Goal: Information Seeking & Learning: Learn about a topic

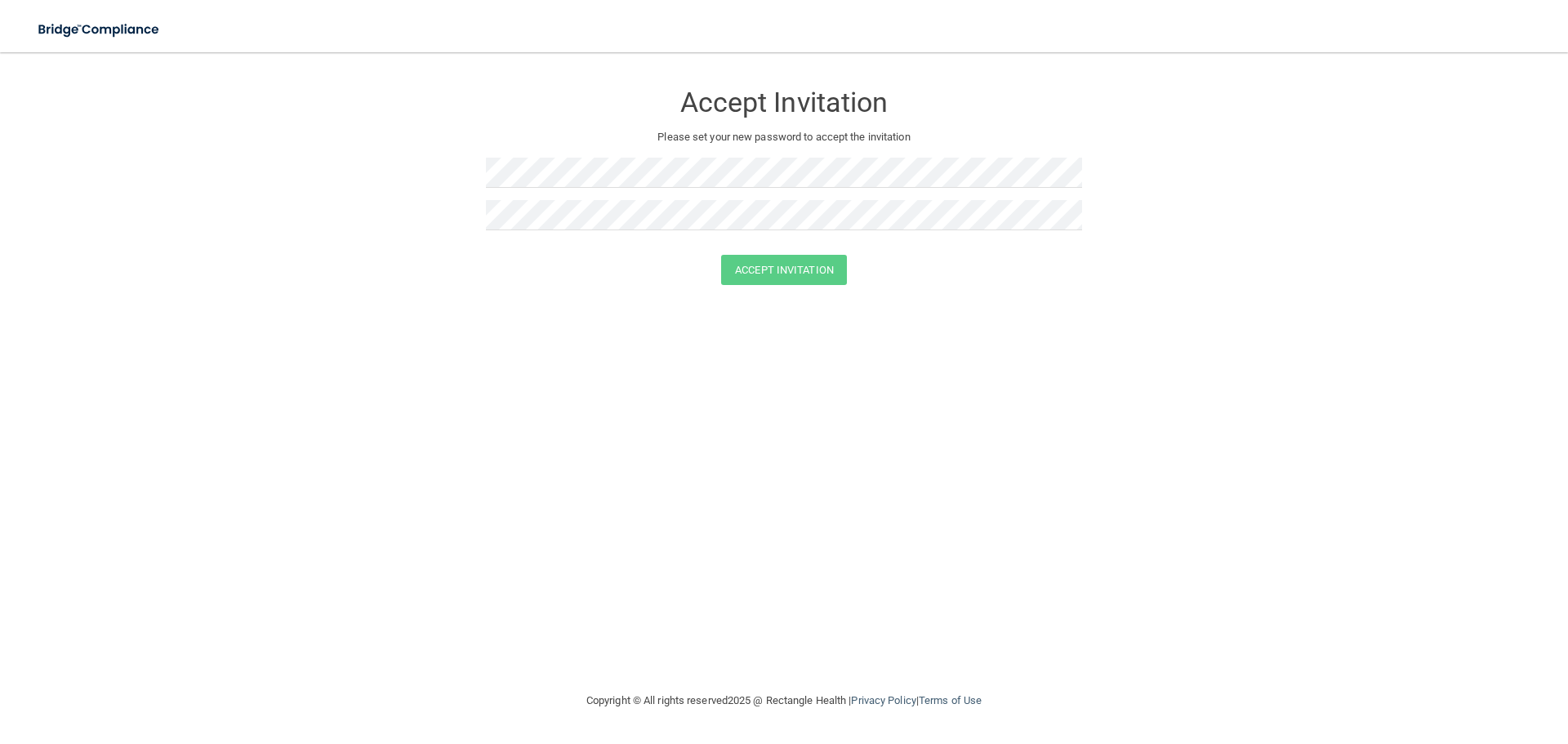
click at [517, 231] on div at bounding box center [784, 221] width 596 height 42
click at [721, 255] on button "Accept Invitation" at bounding box center [784, 270] width 126 height 30
click at [760, 292] on button "Accept Invitation" at bounding box center [784, 293] width 126 height 30
click at [138, 37] on img at bounding box center [100, 30] width 150 height 34
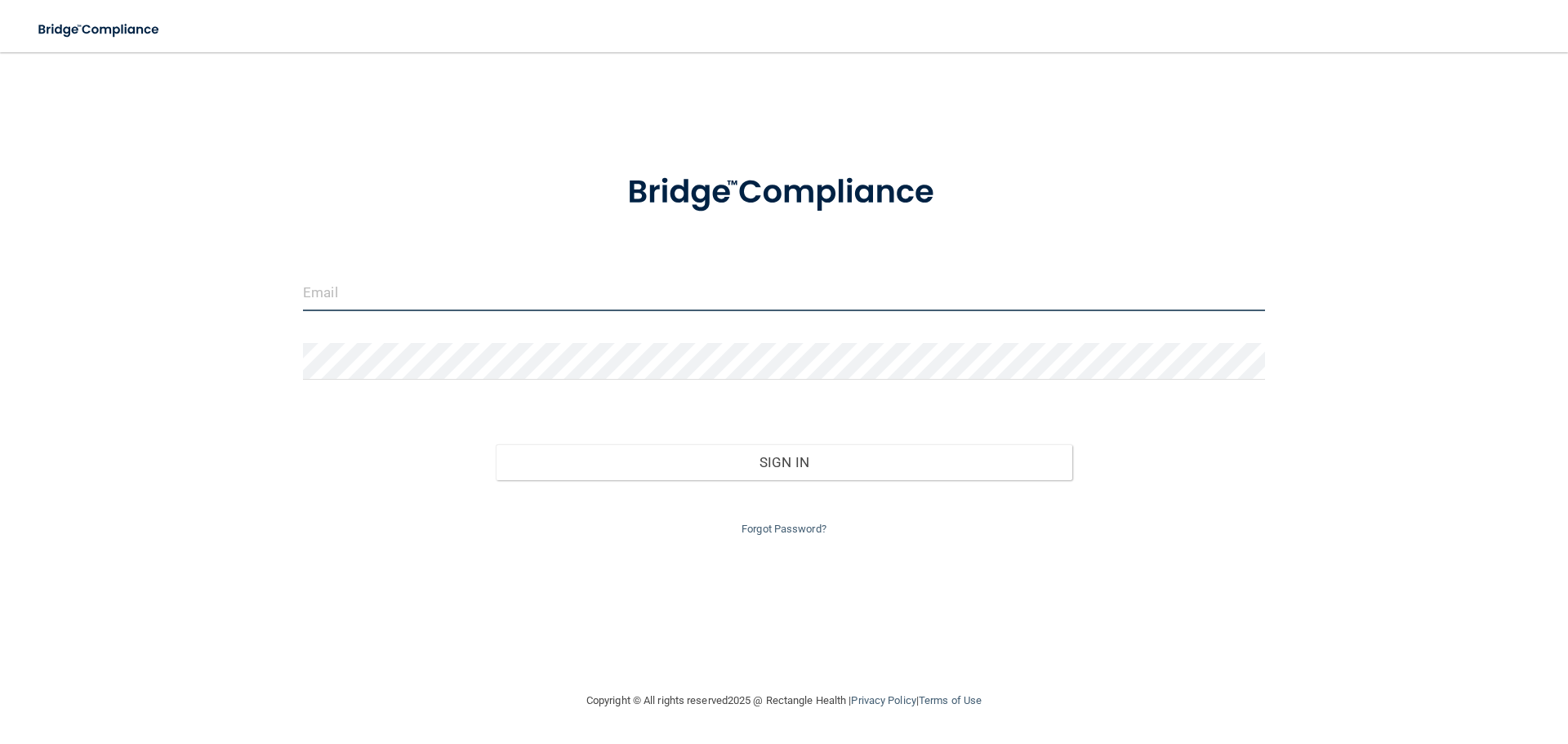
click at [351, 282] on input "email" at bounding box center [784, 293] width 962 height 37
type input "adrianna.brackman@gmail.com"
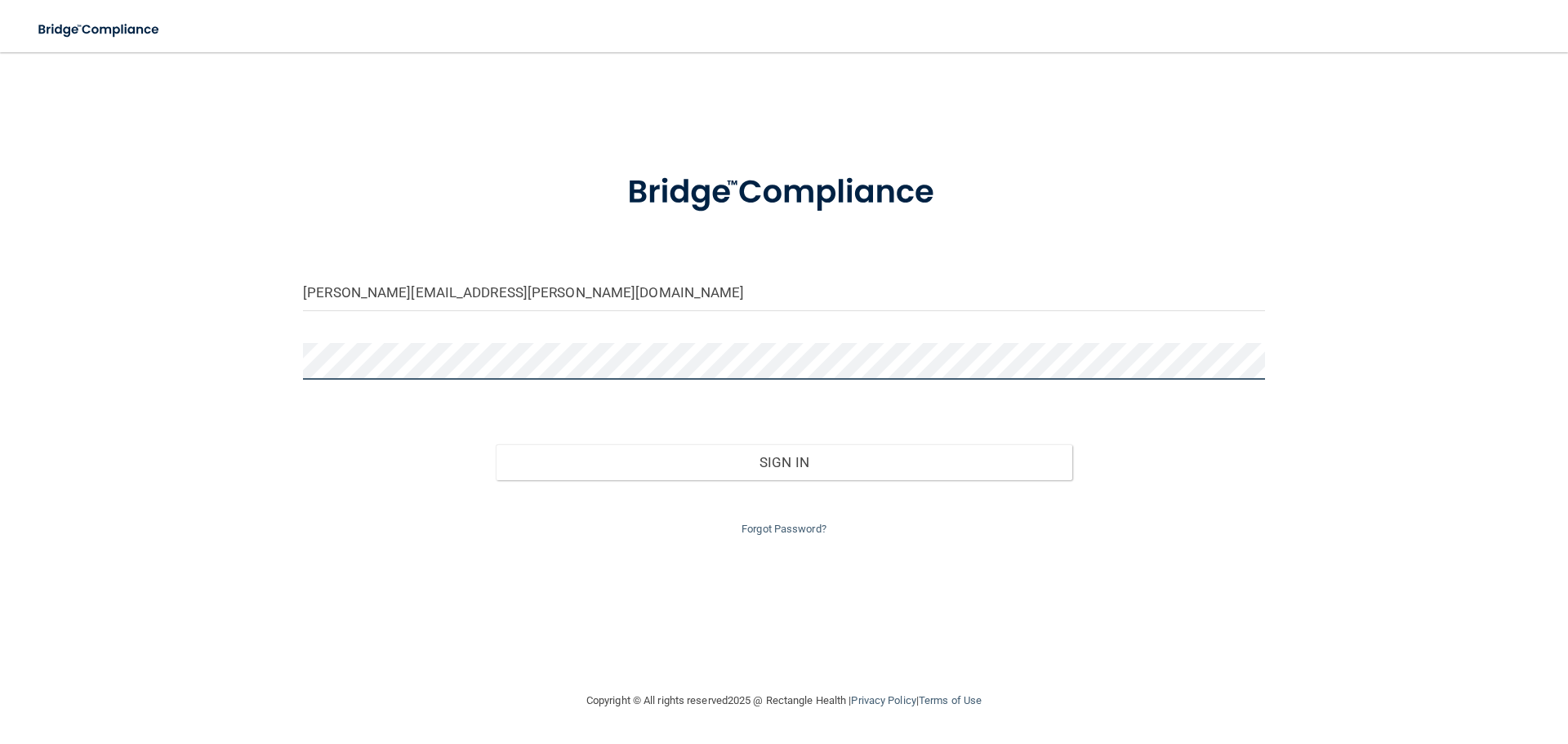
click at [496, 444] on button "Sign In" at bounding box center [784, 462] width 578 height 36
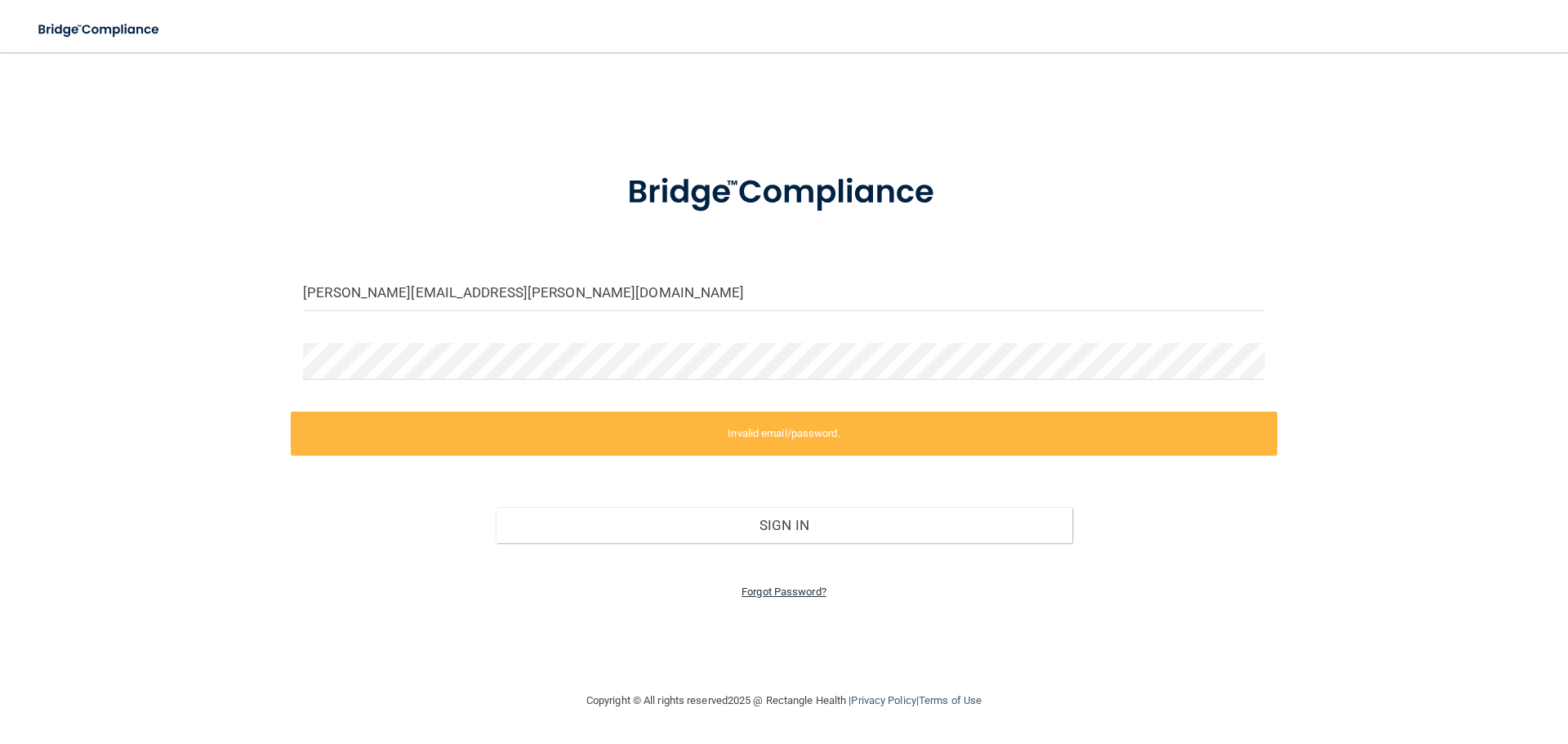
click at [796, 586] on link "Forgot Password?" at bounding box center [784, 592] width 85 height 12
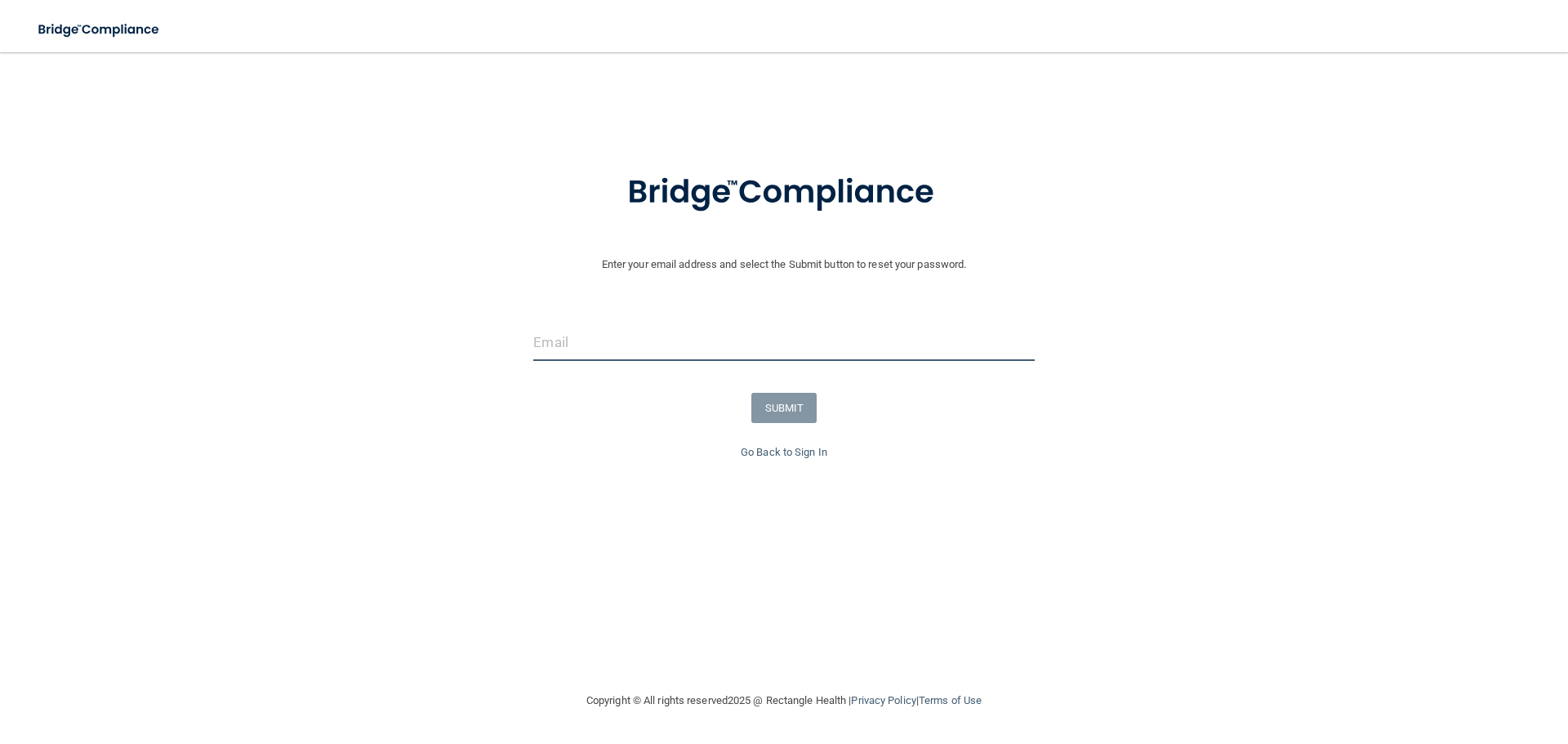
click at [574, 336] on input "email" at bounding box center [784, 342] width 500 height 37
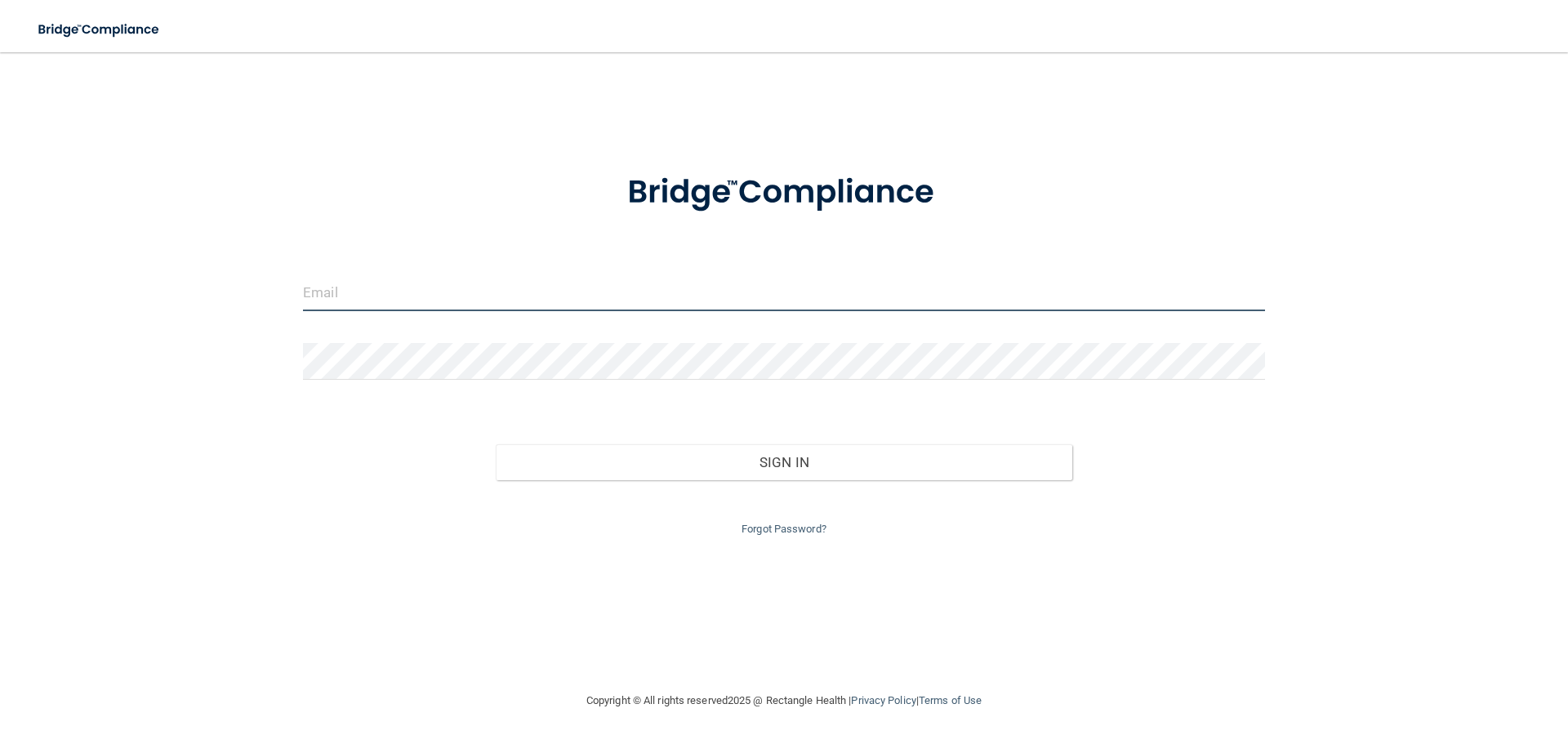
click at [329, 289] on input "email" at bounding box center [784, 293] width 962 height 37
type input "[PERSON_NAME][EMAIL_ADDRESS][PERSON_NAME][DOMAIN_NAME]"
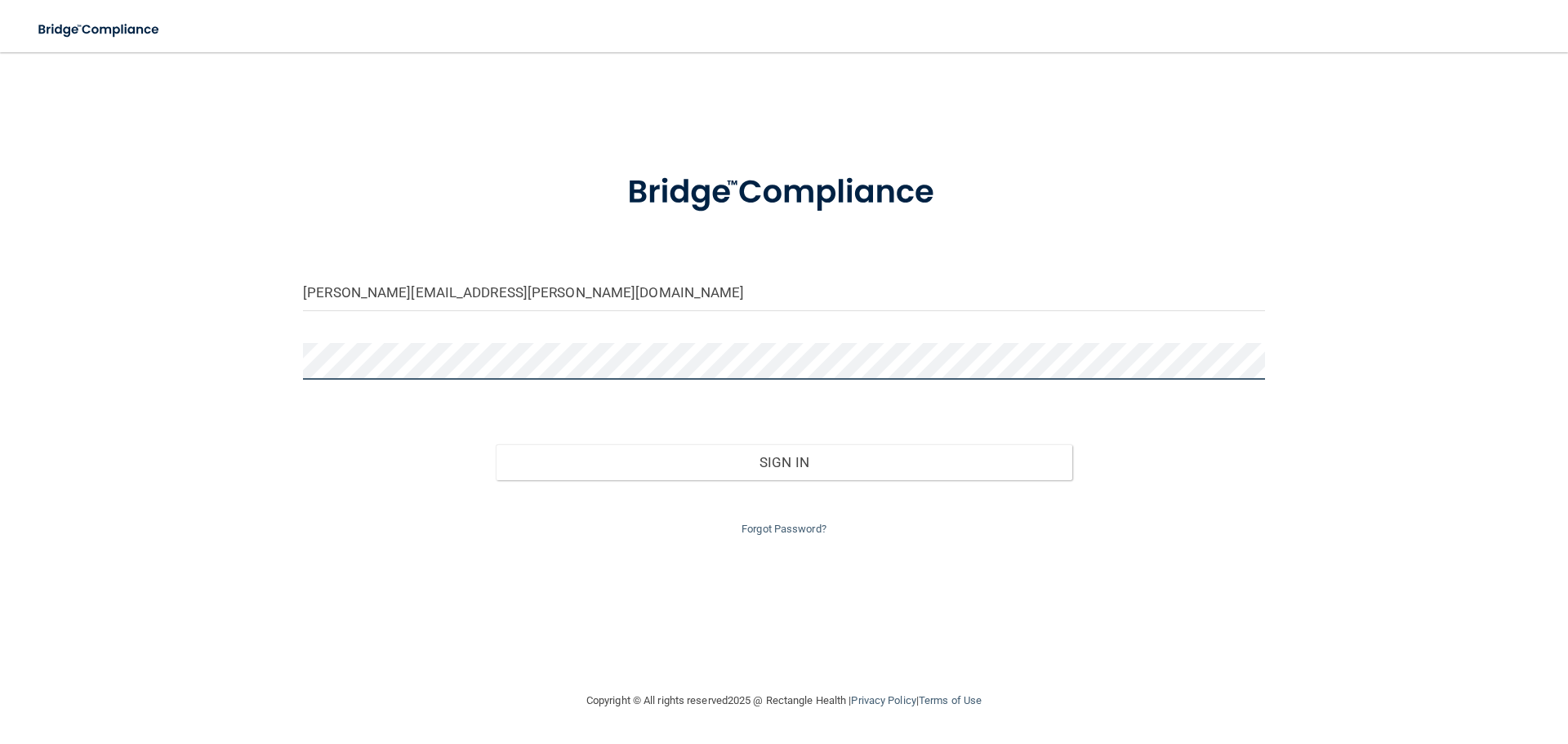
click at [496, 444] on button "Sign In" at bounding box center [784, 462] width 578 height 36
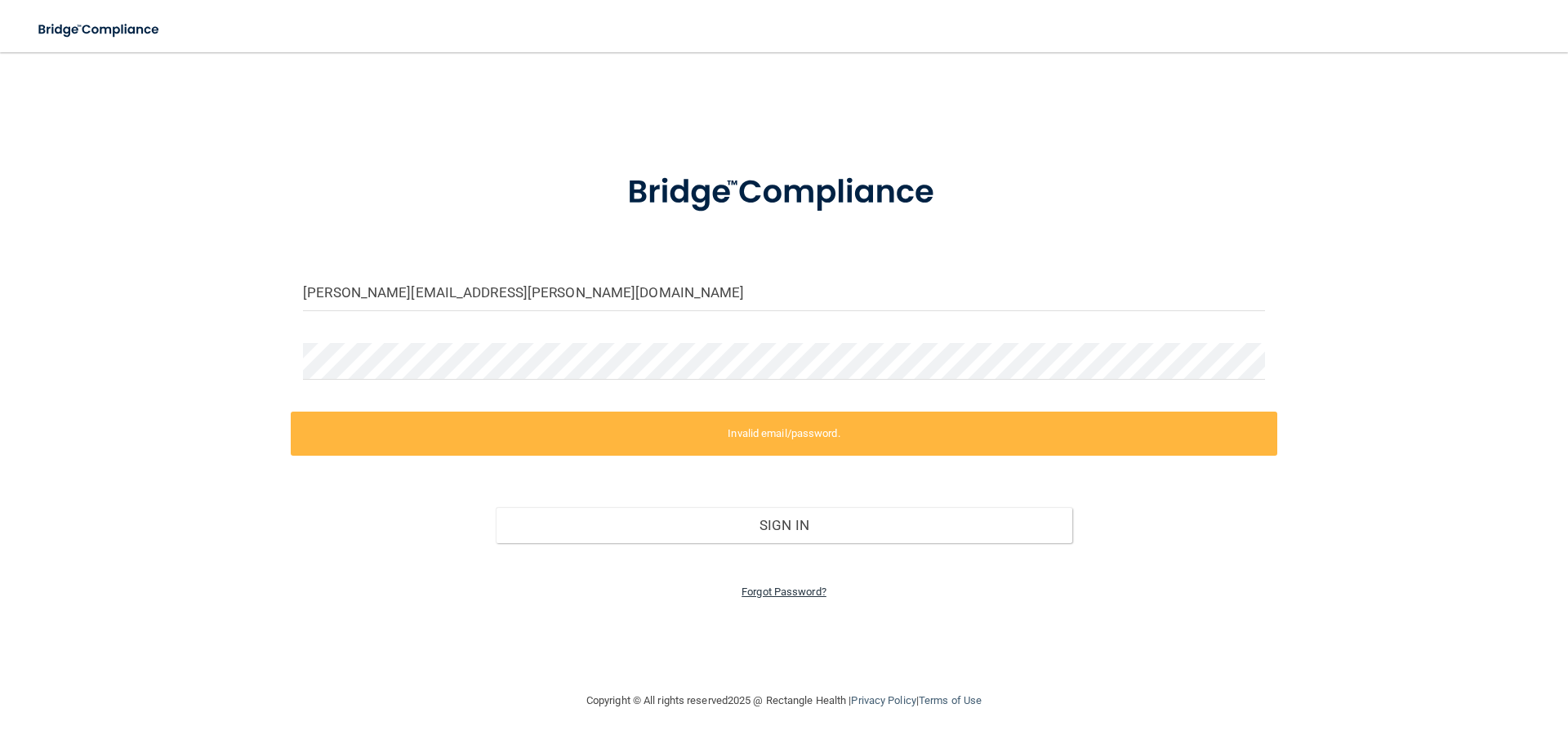
click at [768, 592] on link "Forgot Password?" at bounding box center [784, 592] width 85 height 12
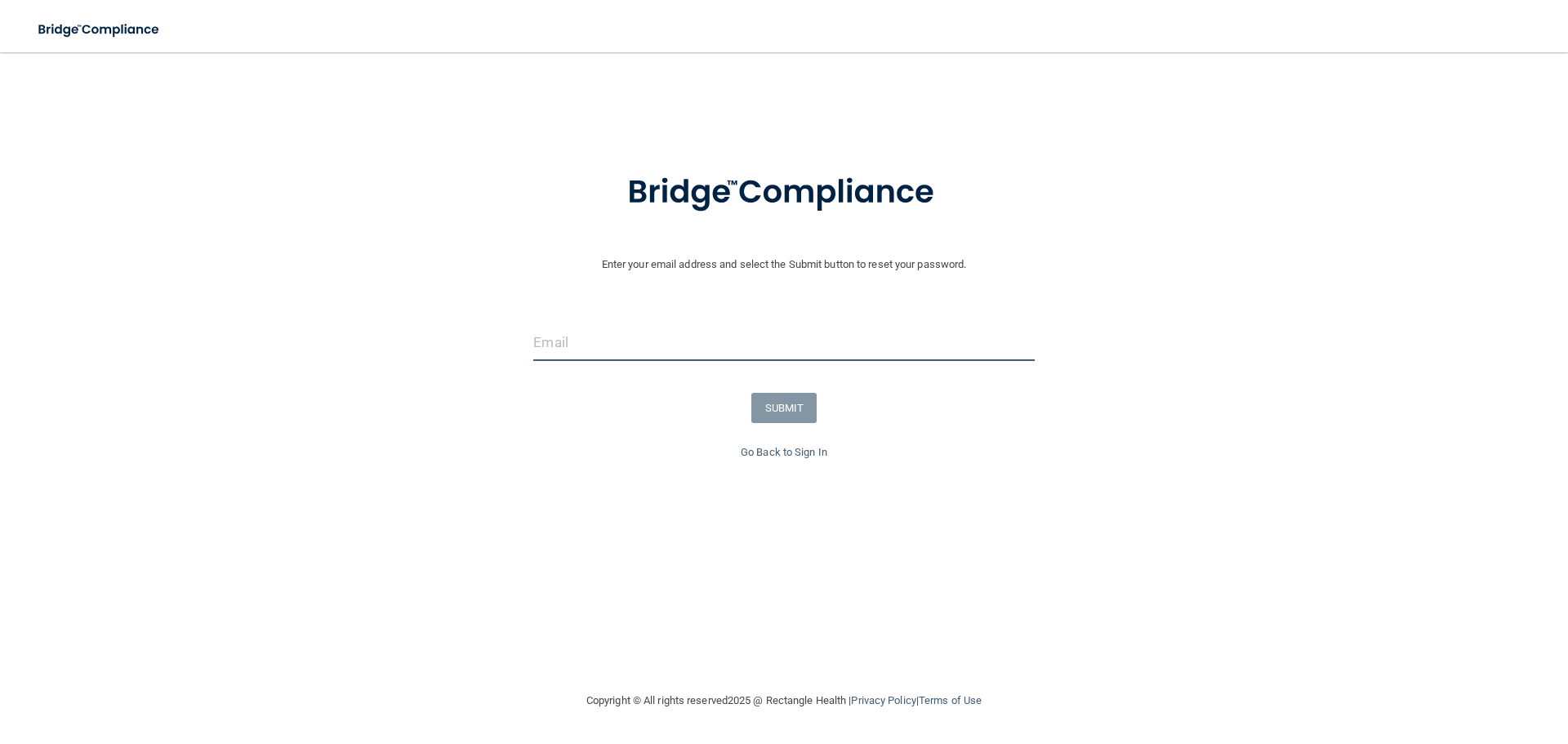
click at [586, 347] on input "email" at bounding box center [784, 342] width 500 height 37
type input "[PERSON_NAME][EMAIL_ADDRESS][PERSON_NAME][DOMAIN_NAME]"
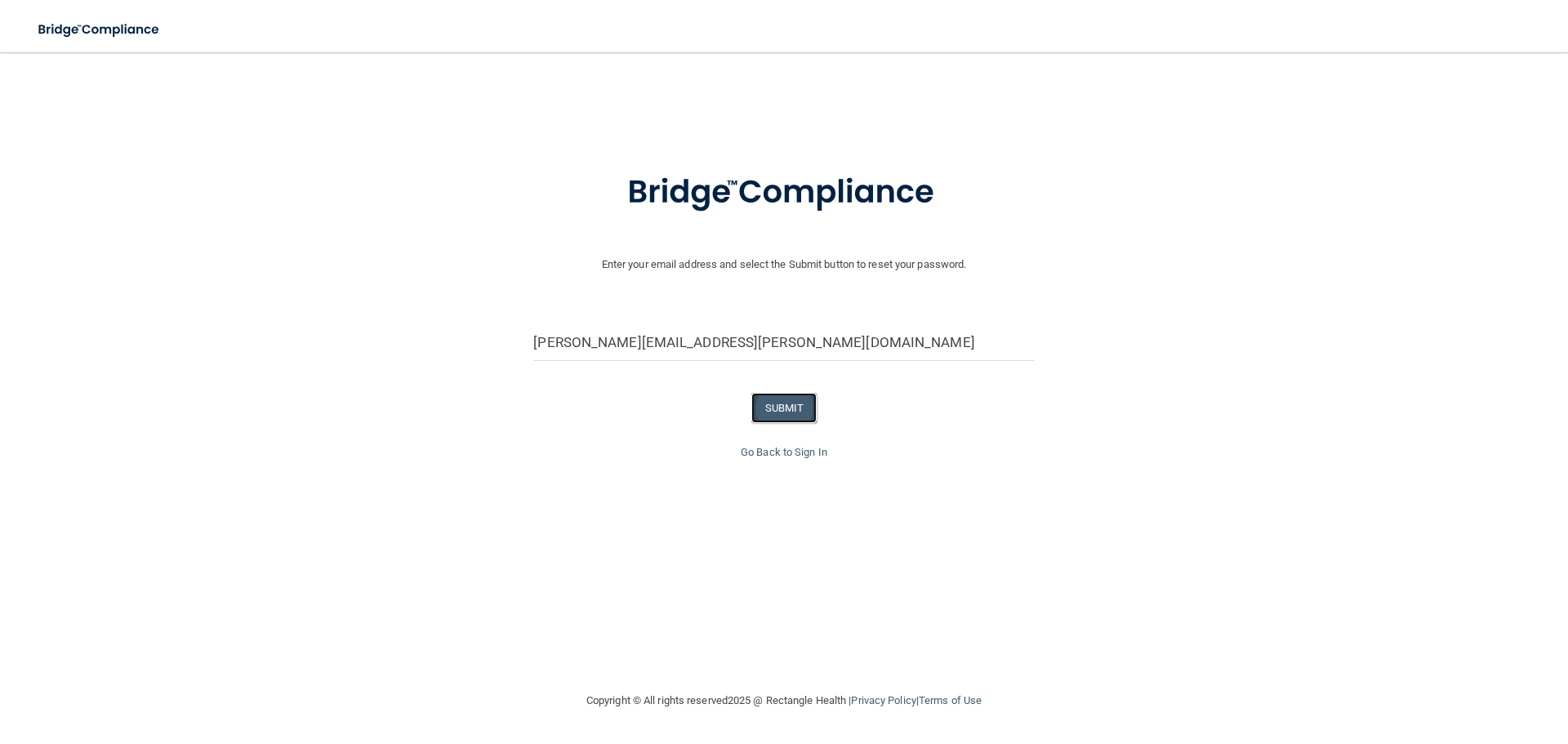
click at [784, 413] on button "SUBMIT" at bounding box center [784, 408] width 66 height 30
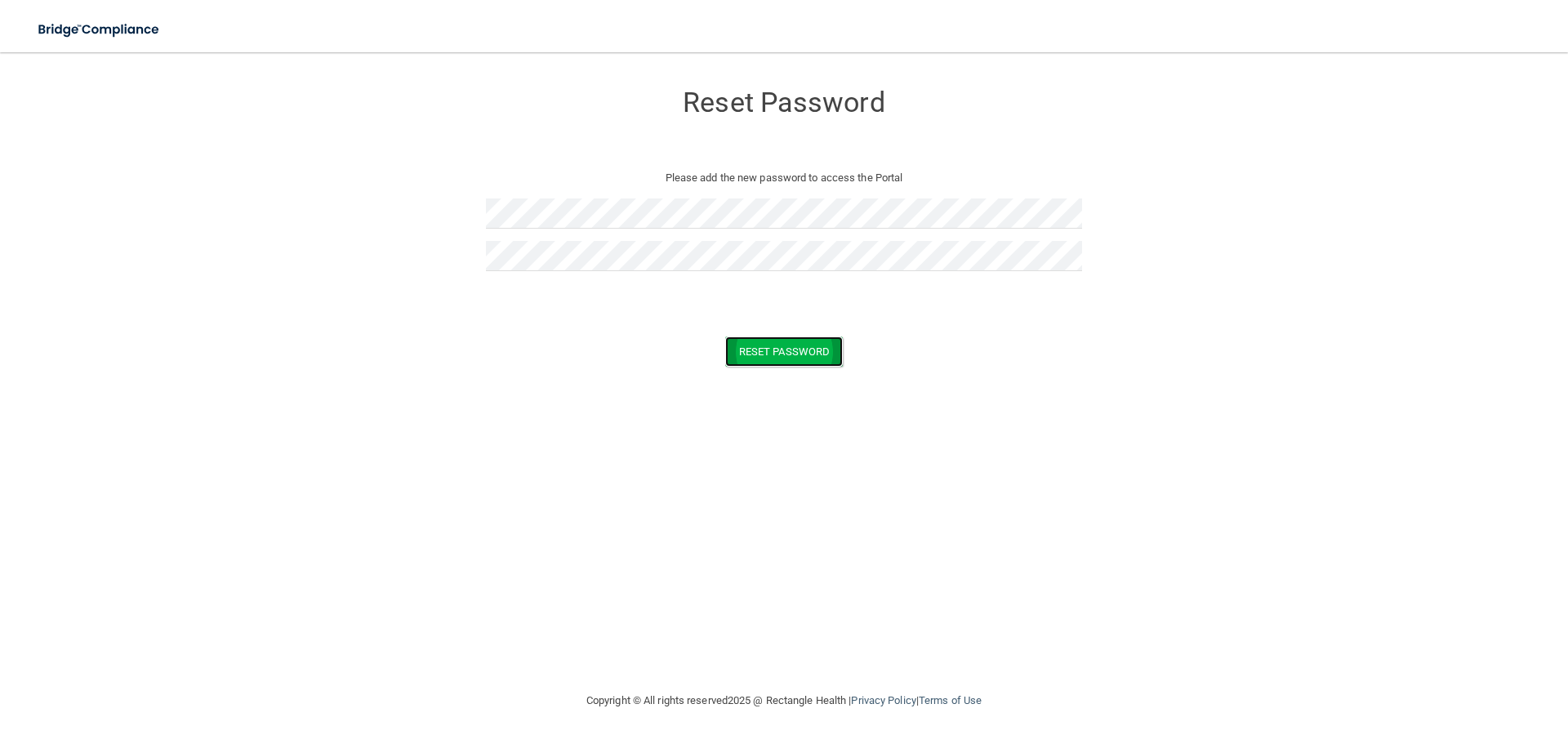
click at [784, 341] on button "Reset Password" at bounding box center [784, 352] width 118 height 30
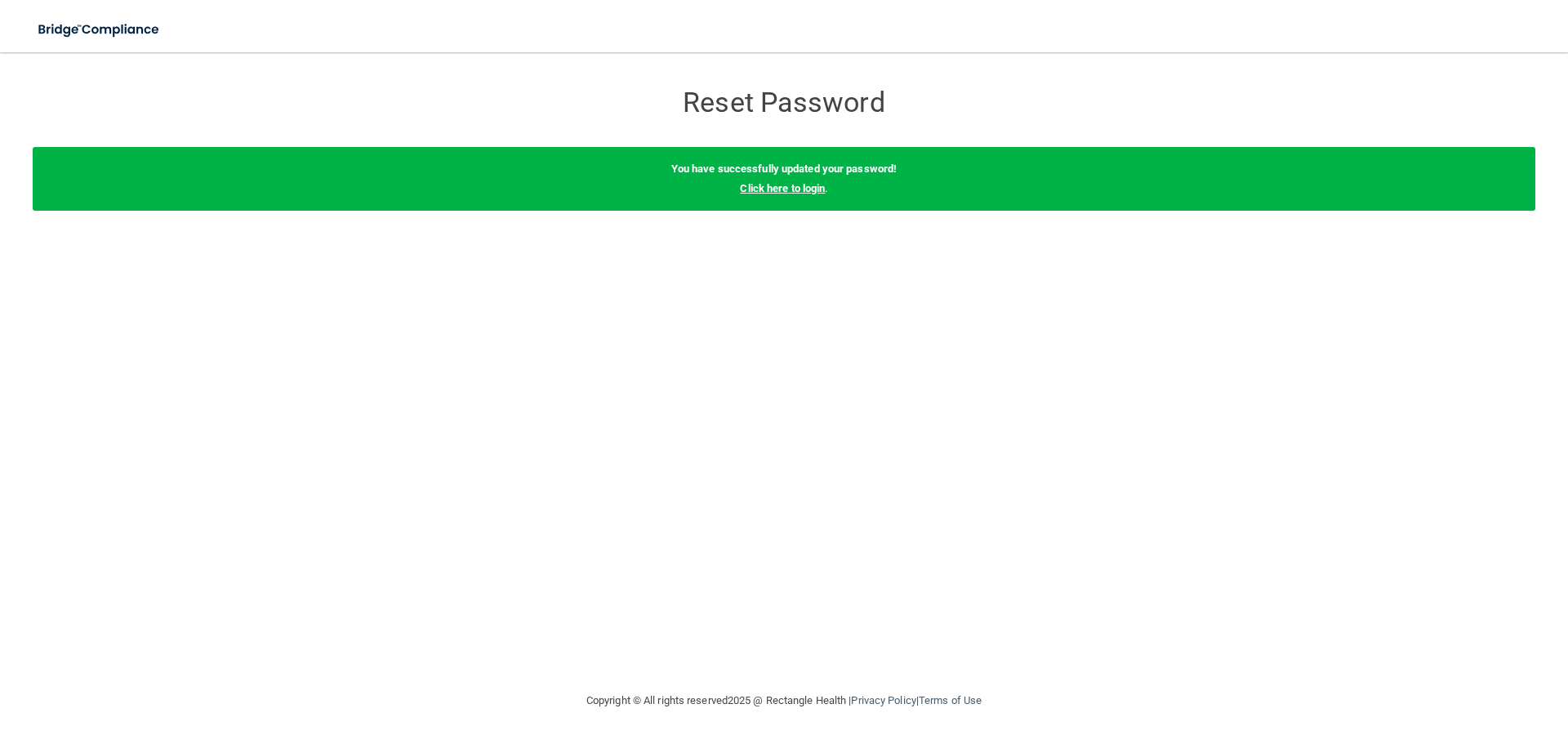
click at [790, 194] on link "Click here to login" at bounding box center [783, 188] width 85 height 12
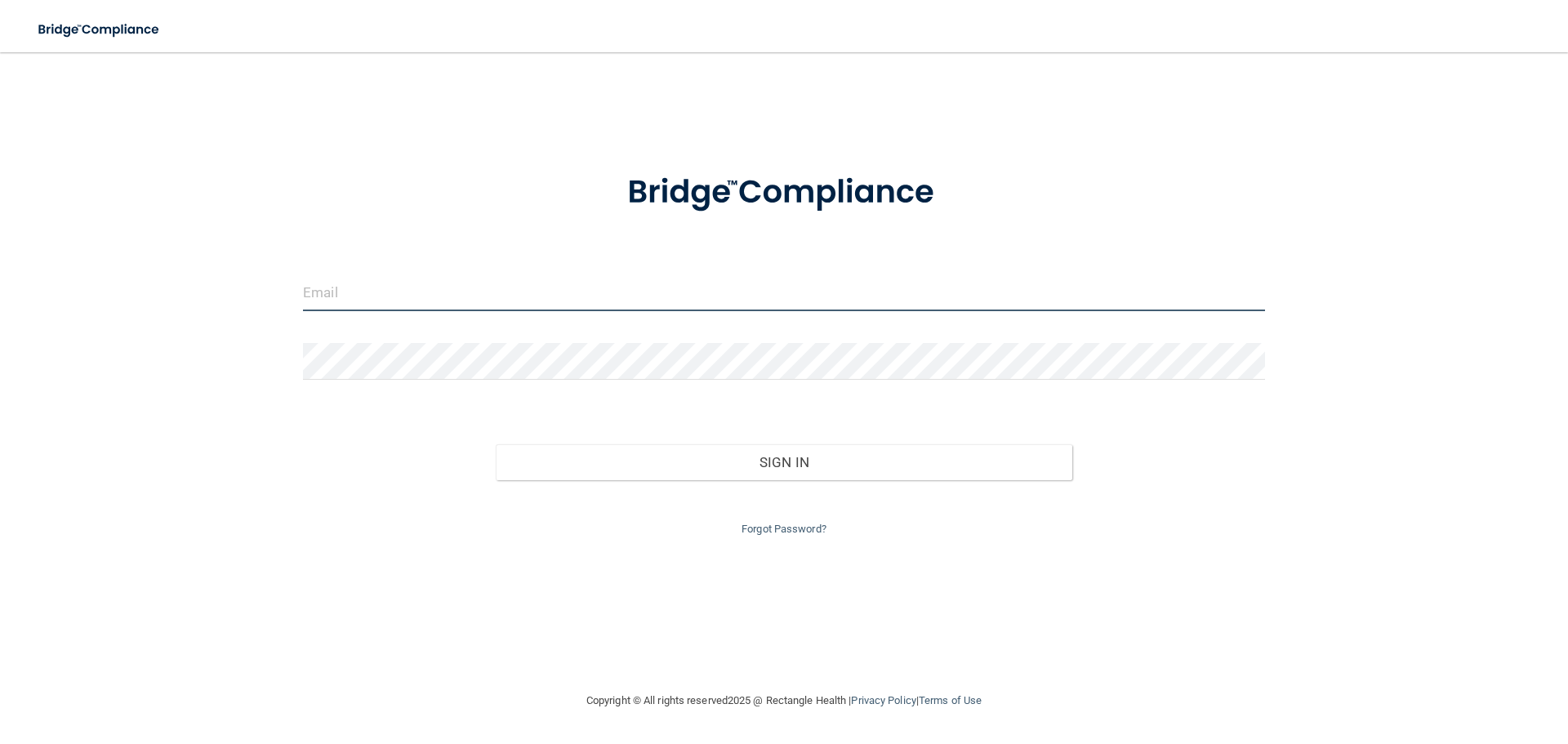
click at [325, 292] on input "email" at bounding box center [784, 293] width 962 height 37
type input "[PERSON_NAME][EMAIL_ADDRESS][PERSON_NAME][DOMAIN_NAME]"
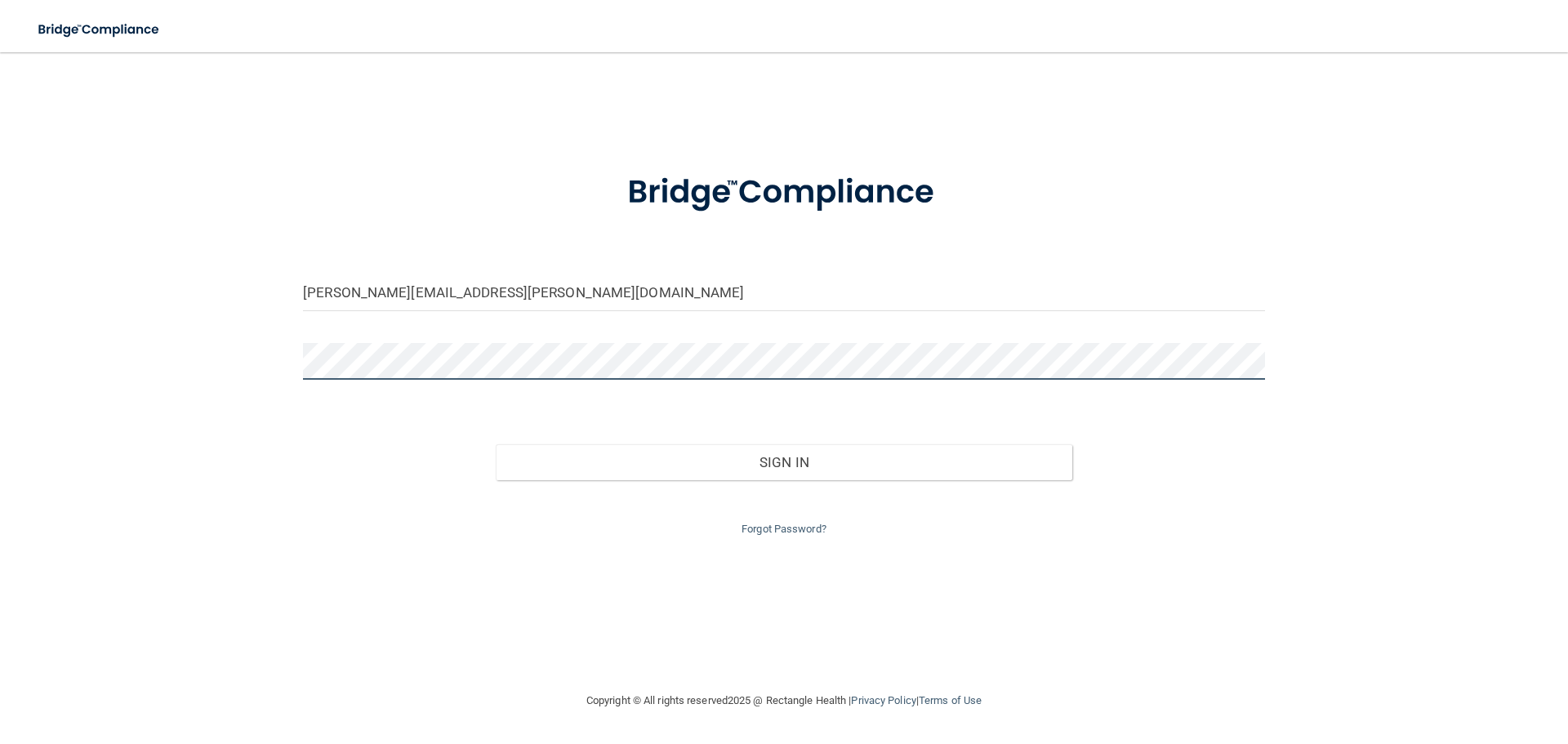
click at [496, 444] on button "Sign In" at bounding box center [784, 462] width 578 height 36
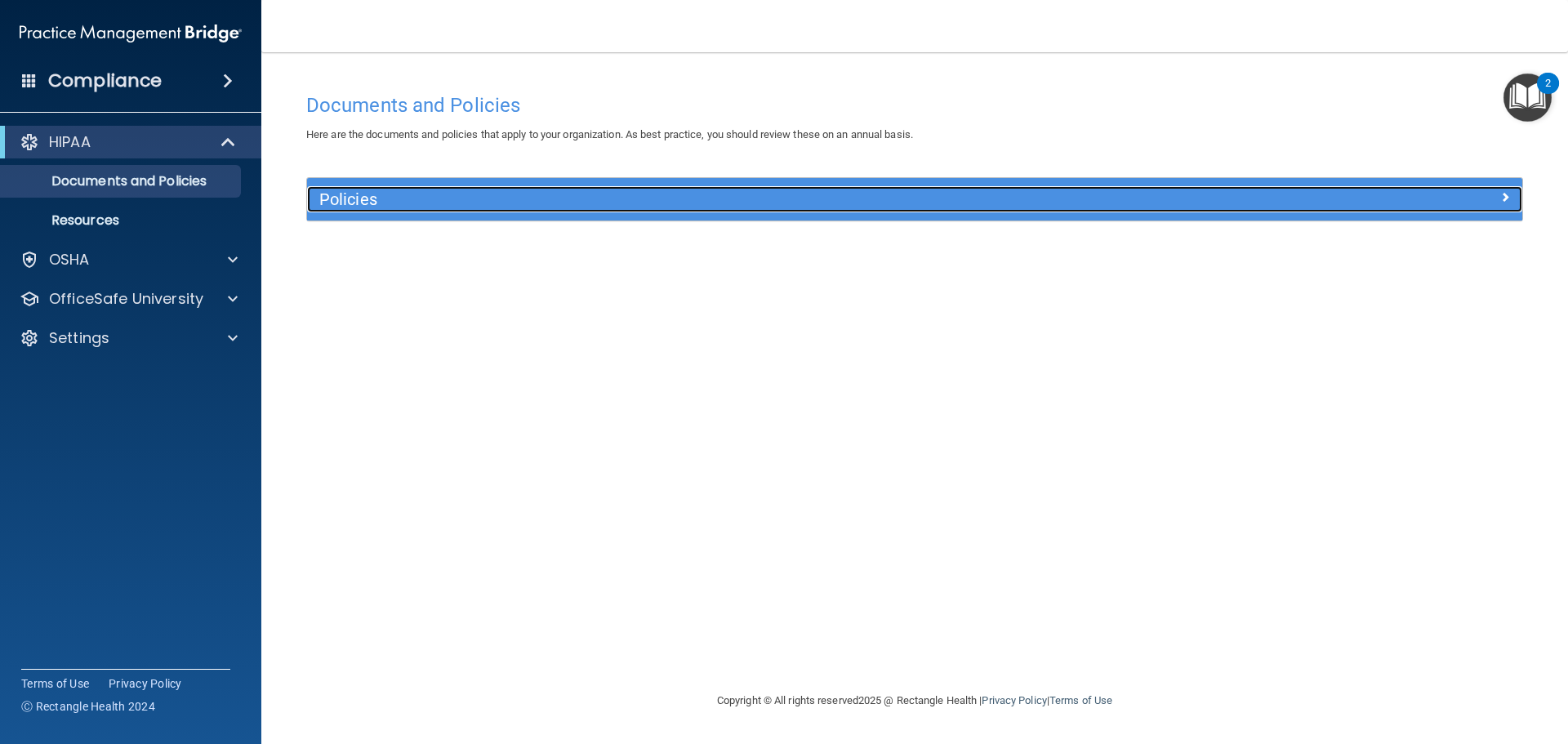
click at [364, 194] on h5 "Policies" at bounding box center [762, 198] width 887 height 18
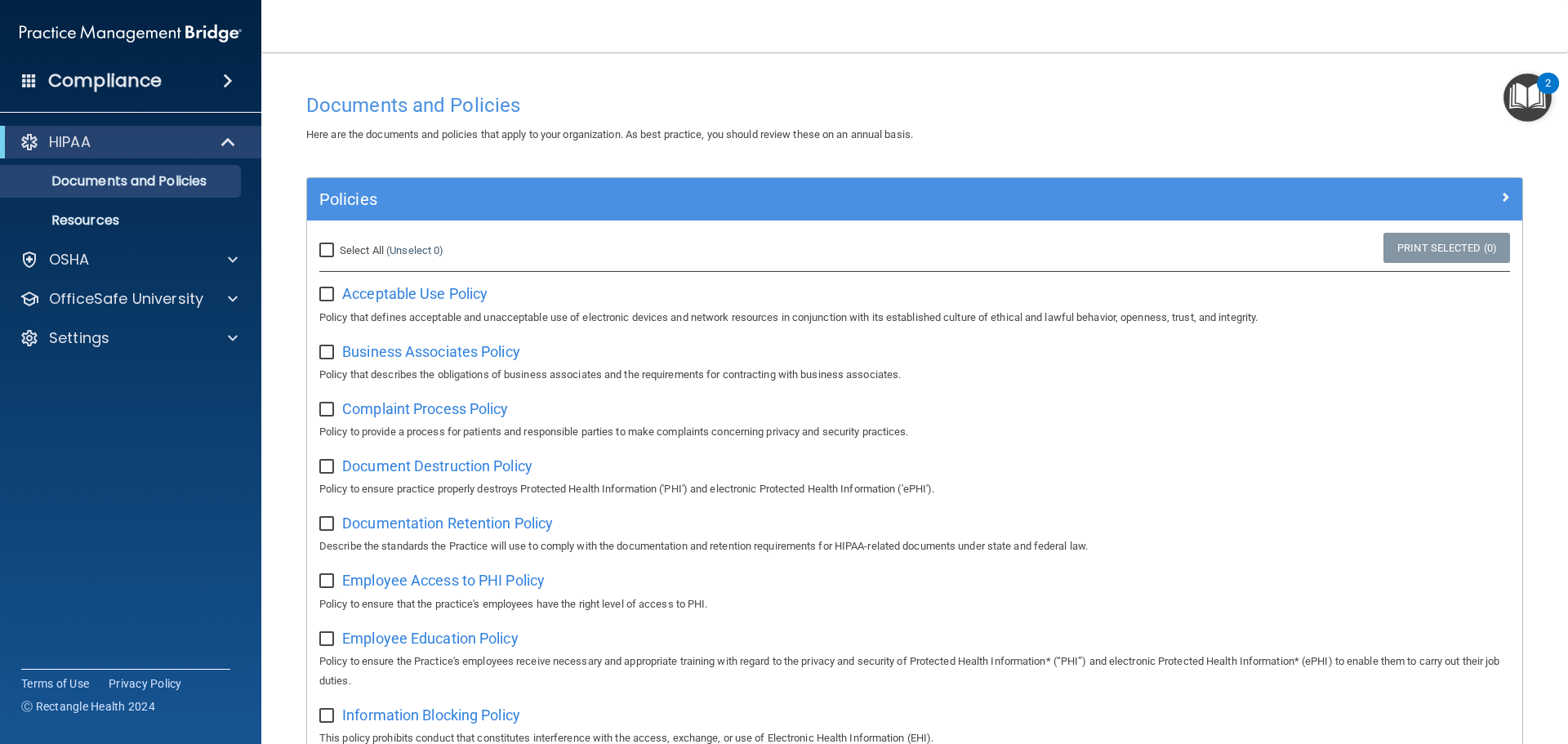
click at [325, 294] on input "checkbox" at bounding box center [328, 295] width 19 height 13
checkbox input "true"
click at [174, 253] on div "OSHA" at bounding box center [108, 260] width 202 height 20
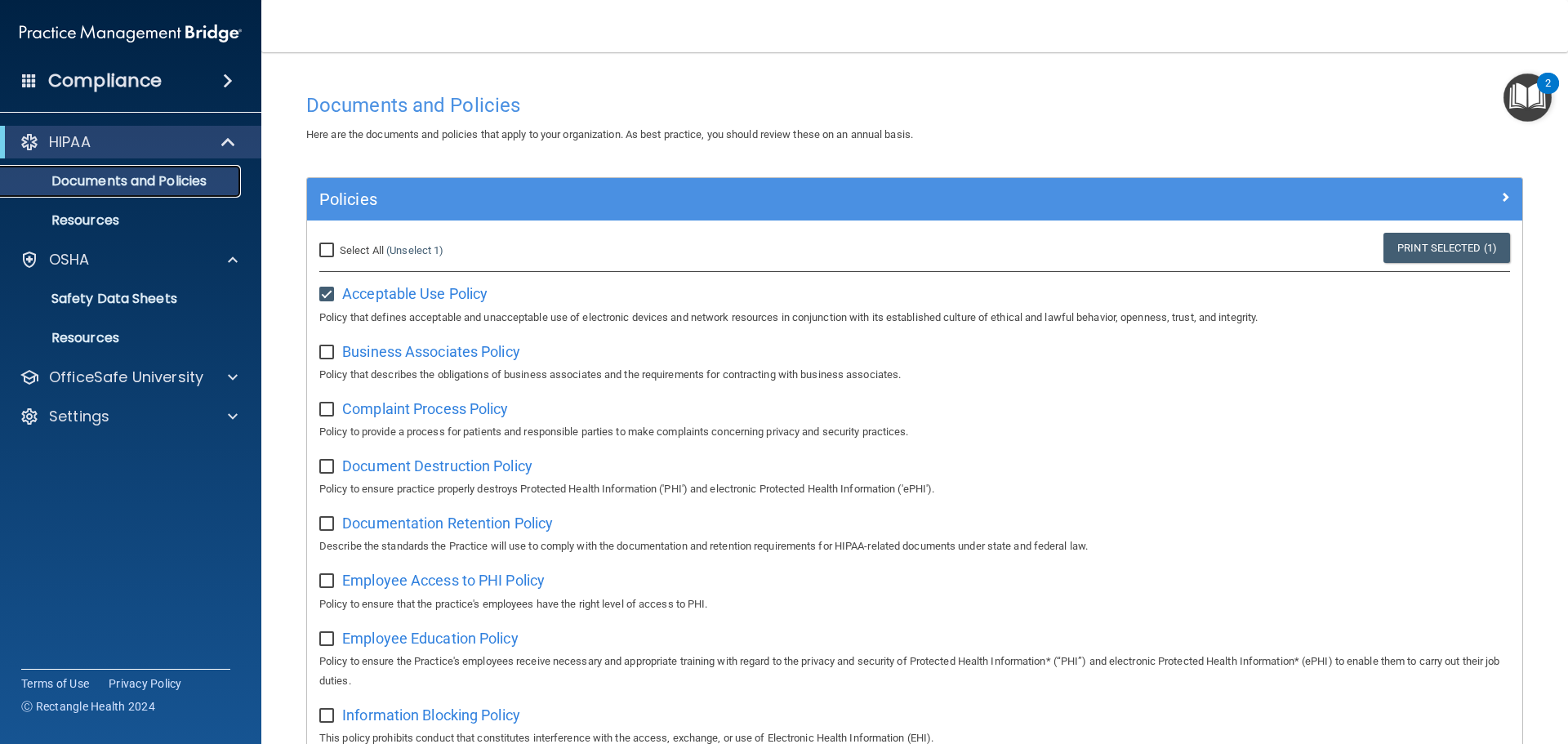
click at [126, 183] on p "Documents and Policies" at bounding box center [121, 181] width 223 height 16
click at [451, 292] on span "Acceptable Use Policy" at bounding box center [415, 293] width 146 height 17
click at [329, 350] on input "checkbox" at bounding box center [328, 353] width 19 height 13
checkbox input "true"
click at [106, 220] on p "Resources" at bounding box center [121, 220] width 223 height 16
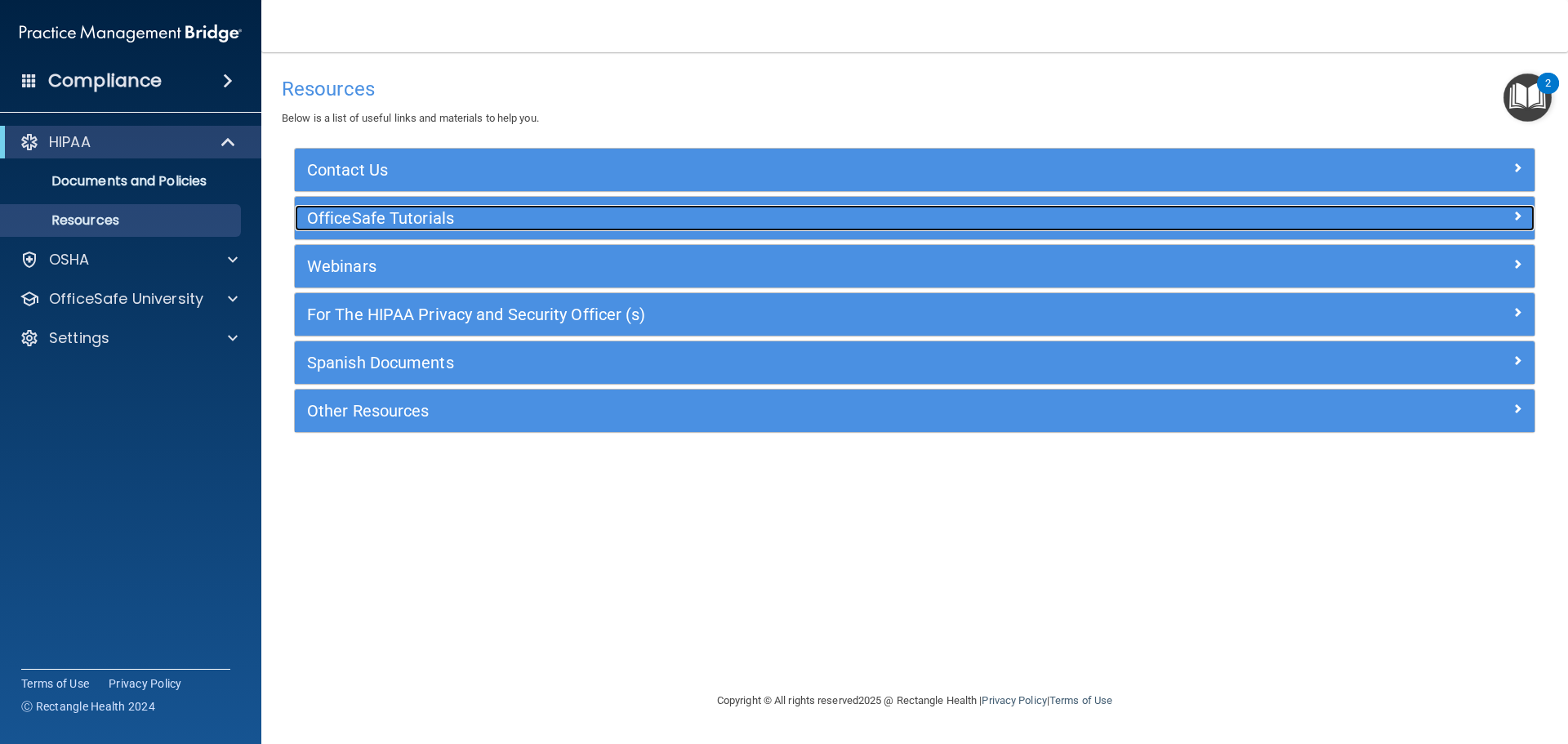
click at [408, 215] on h5 "OfficeSafe Tutorials" at bounding box center [759, 217] width 906 height 18
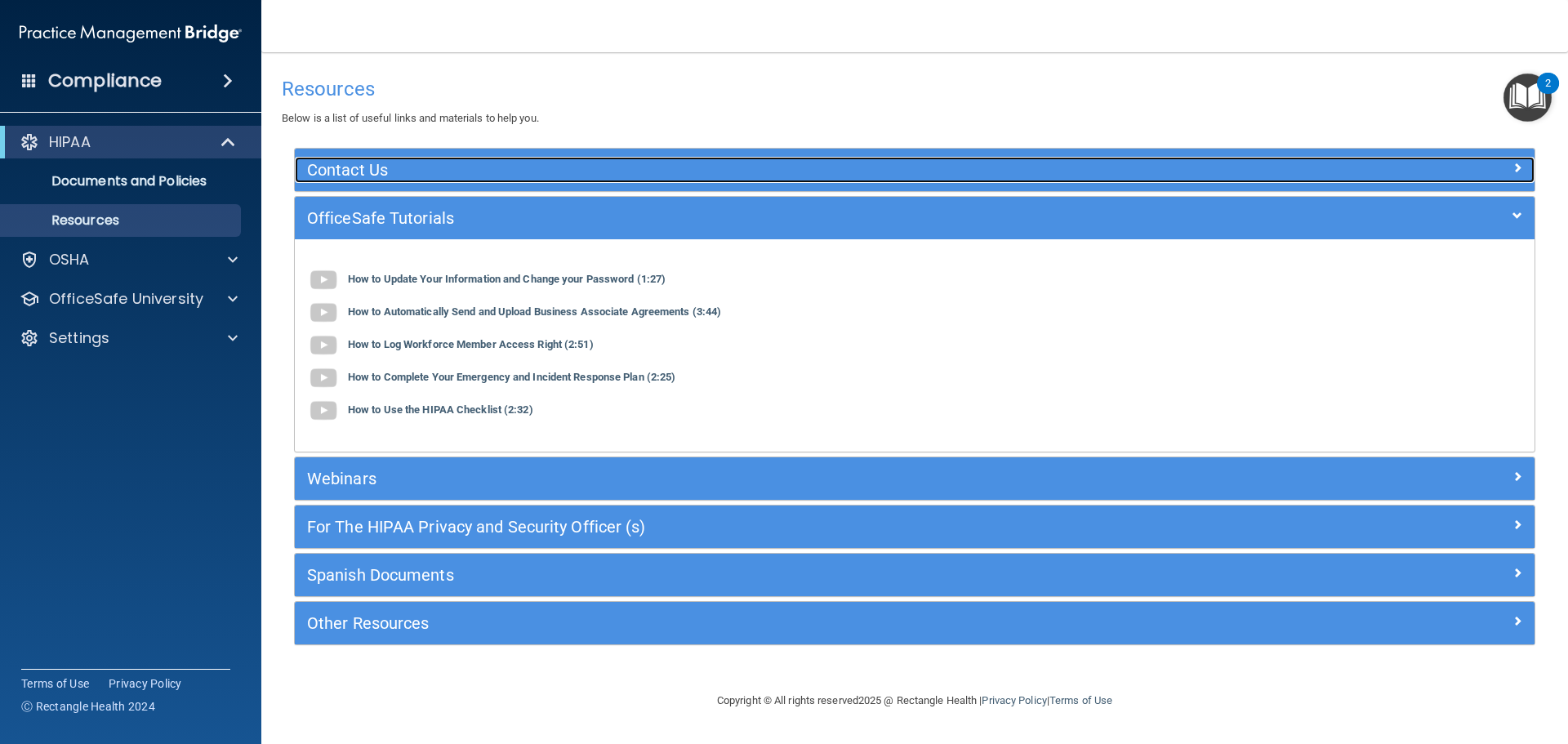
click at [365, 172] on h5 "Contact Us" at bounding box center [759, 169] width 906 height 18
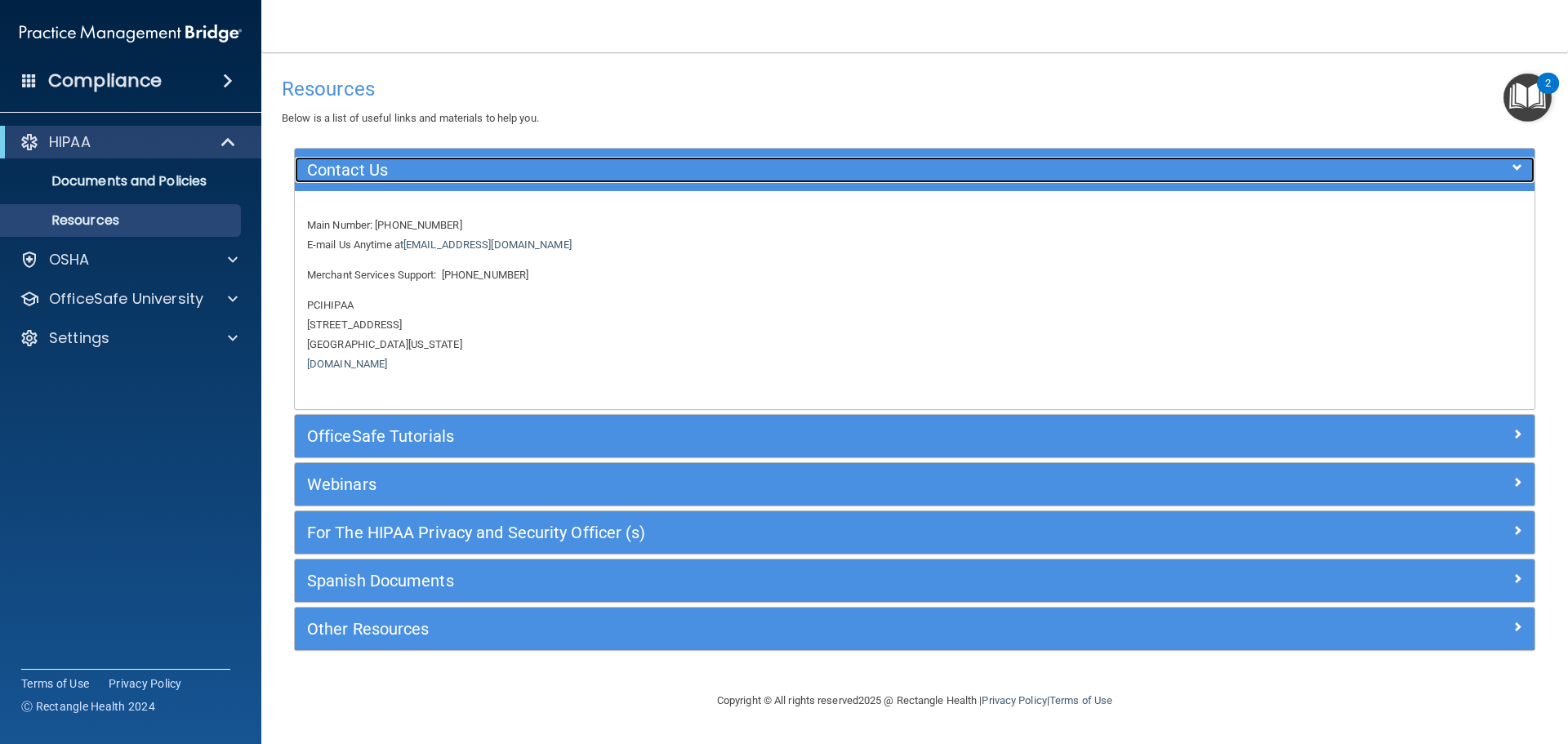
click at [365, 172] on h5 "Contact Us" at bounding box center [759, 169] width 906 height 18
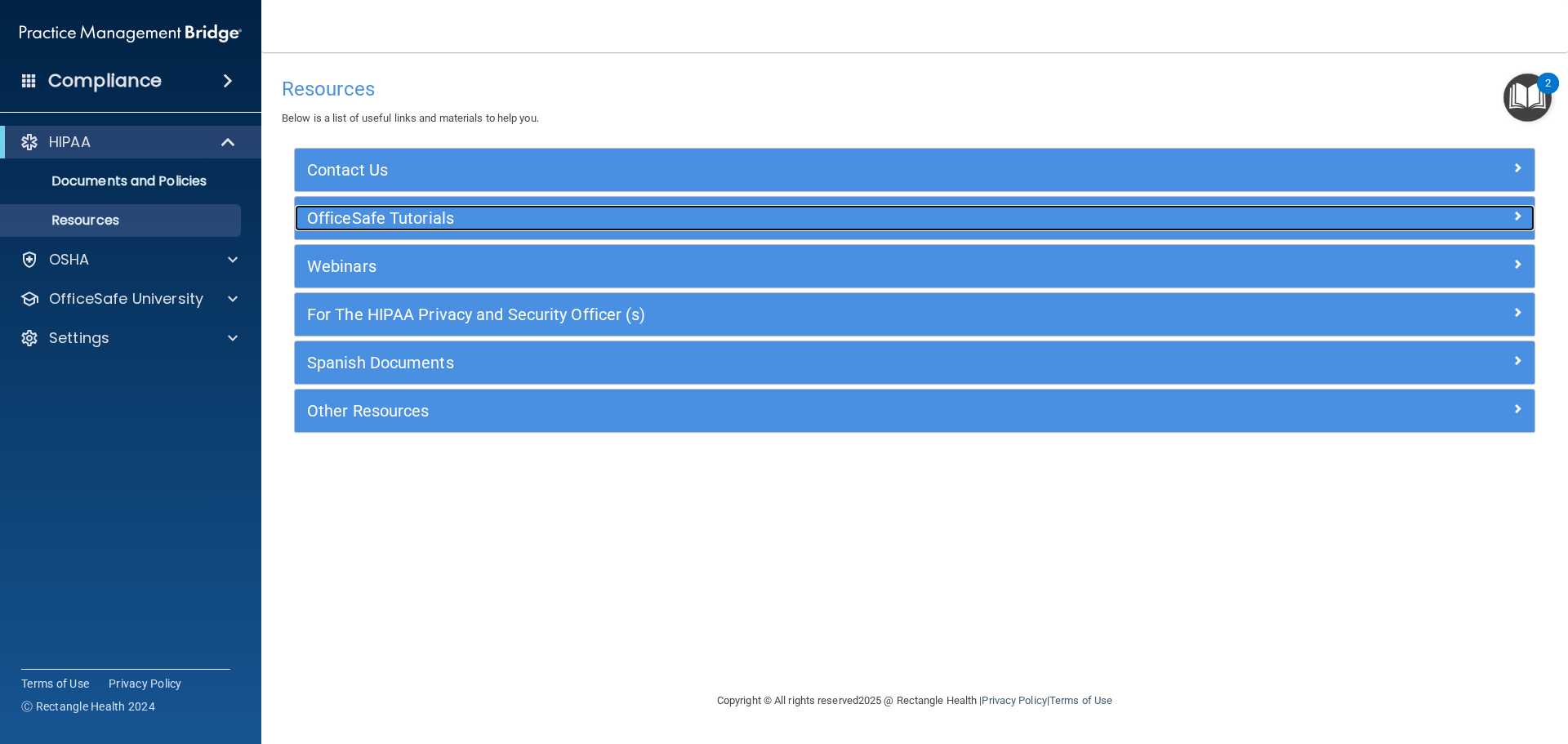
click at [381, 224] on h5 "OfficeSafe Tutorials" at bounding box center [759, 217] width 906 height 18
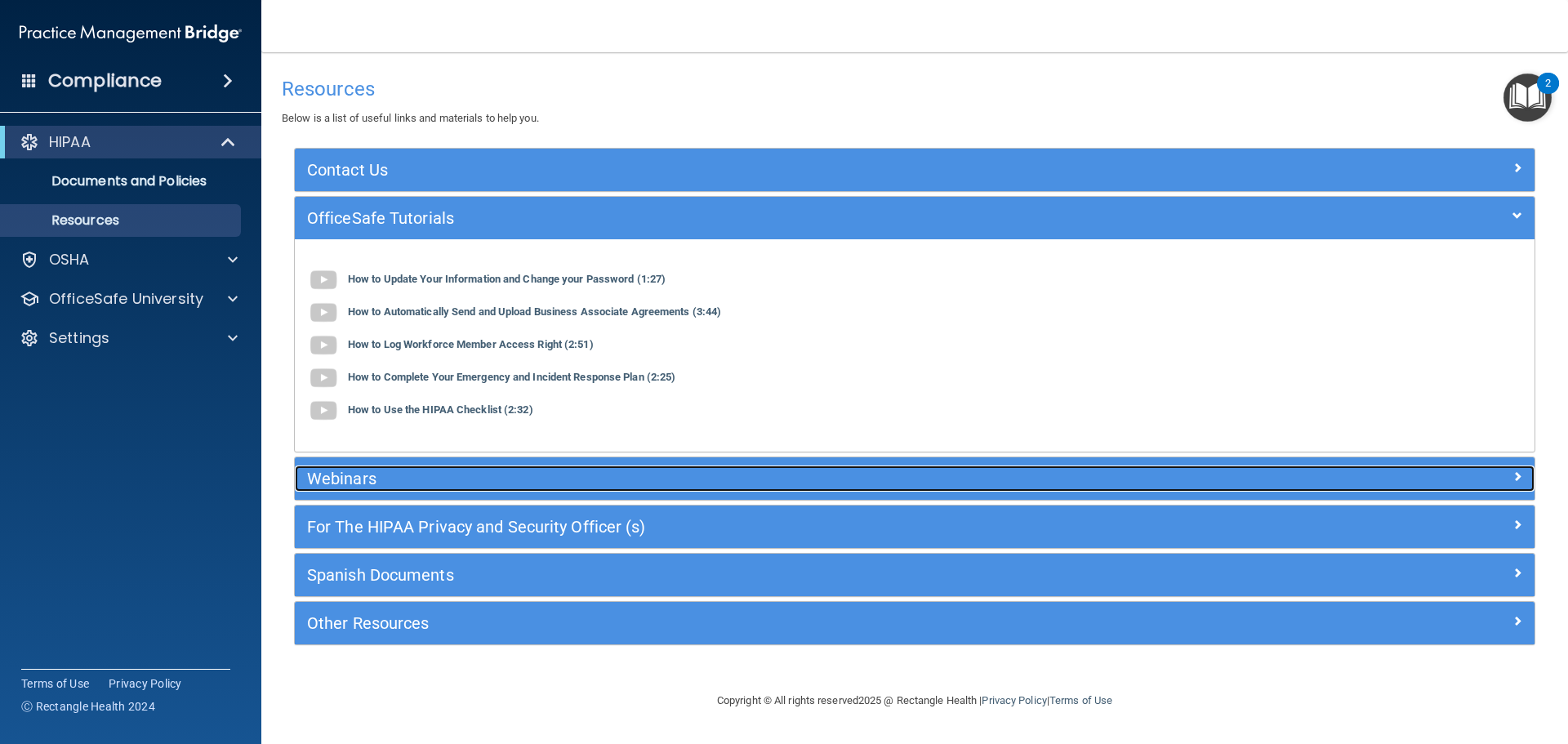
click at [402, 482] on h5 "Webinars" at bounding box center [759, 478] width 906 height 18
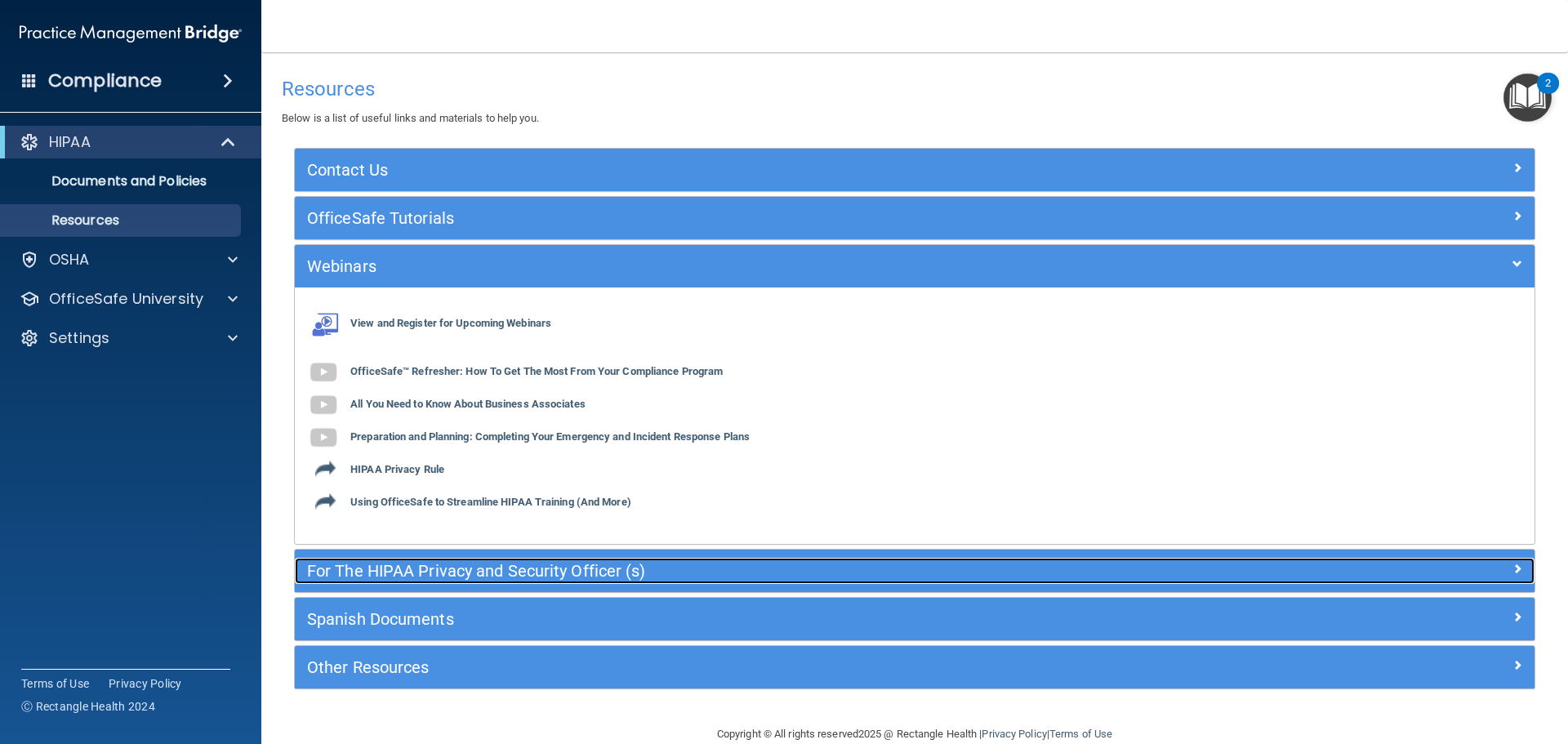
click at [437, 562] on h5 "For The HIPAA Privacy and Security Officer (s)" at bounding box center [759, 570] width 906 height 18
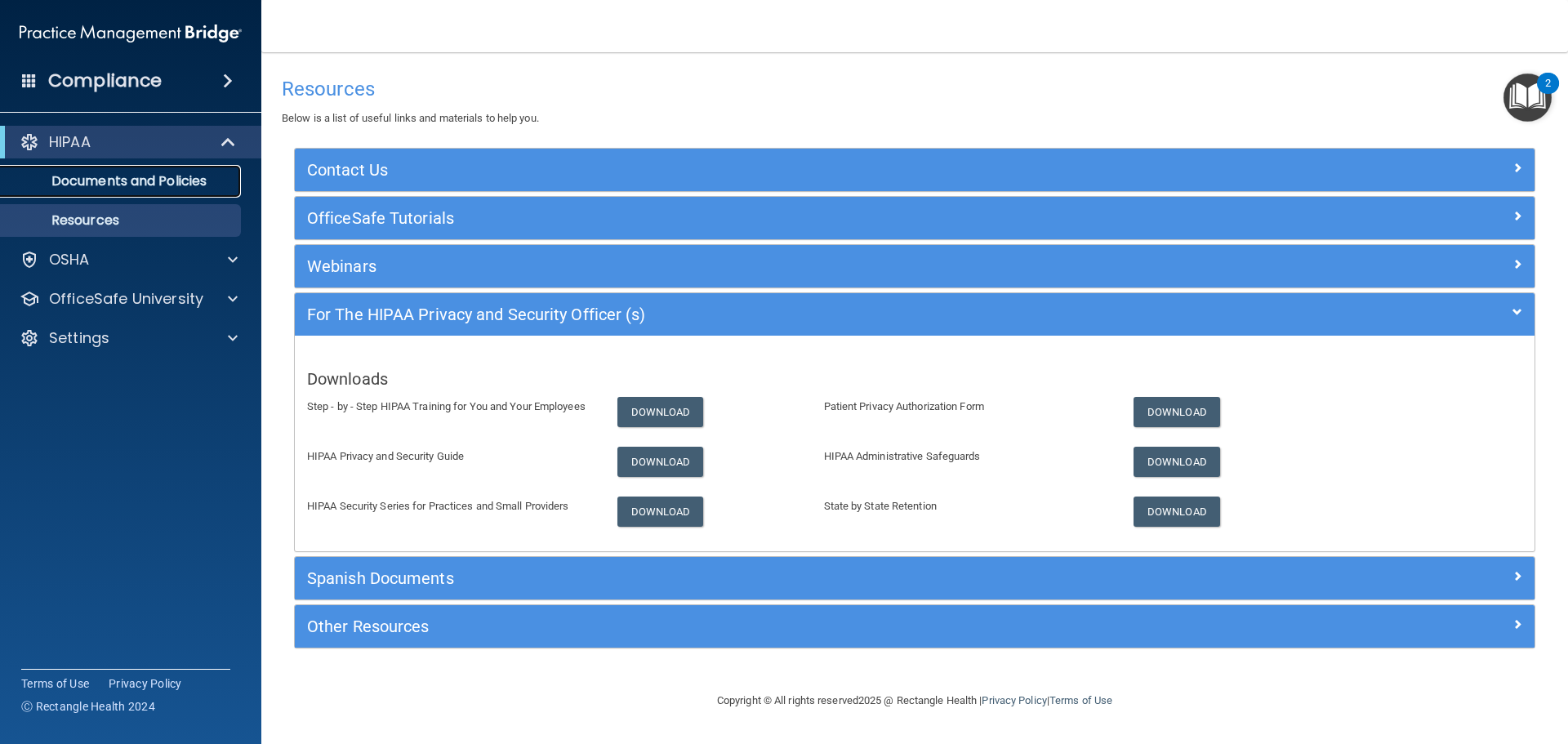
click at [109, 182] on p "Documents and Policies" at bounding box center [121, 181] width 223 height 16
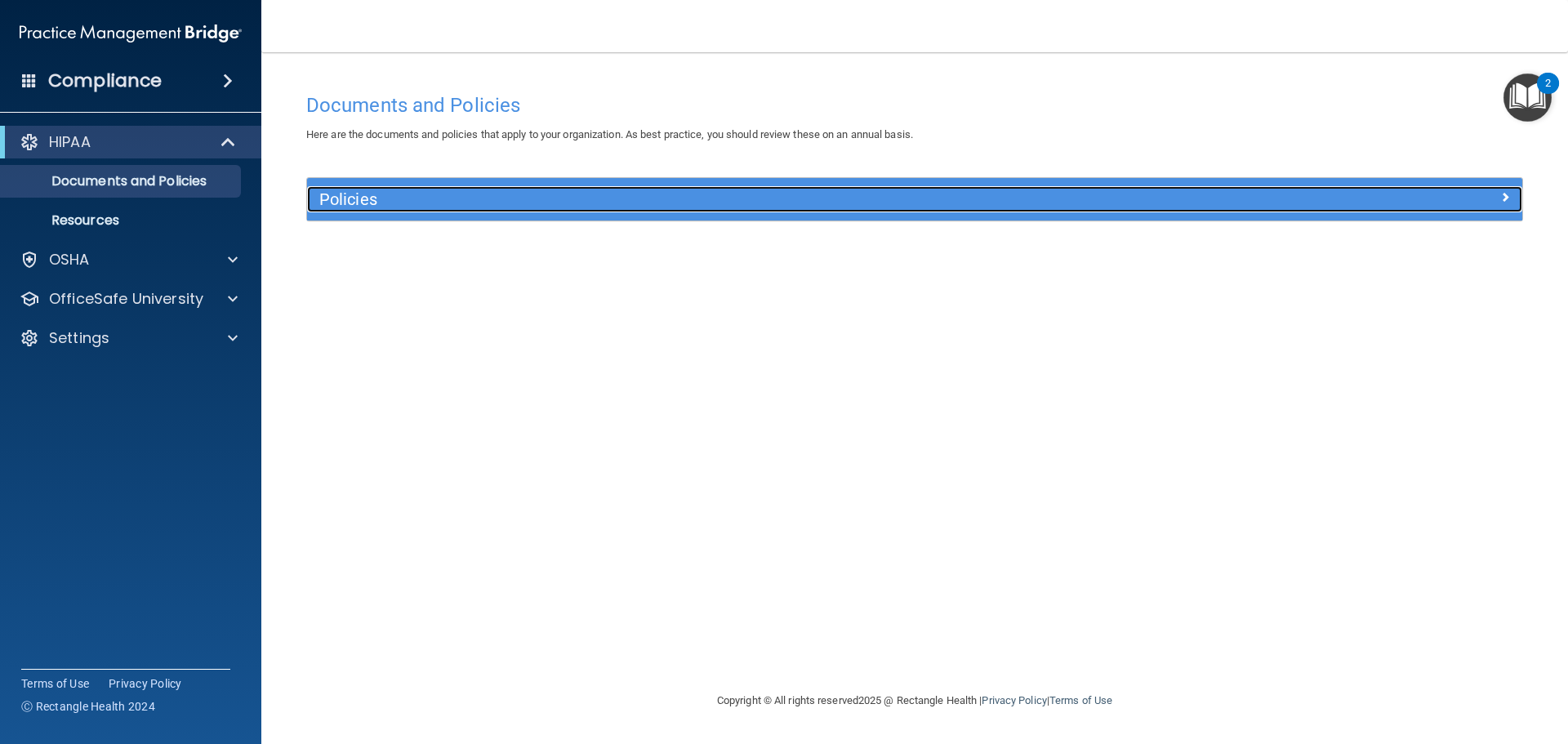
click at [394, 197] on h5 "Policies" at bounding box center [762, 198] width 887 height 18
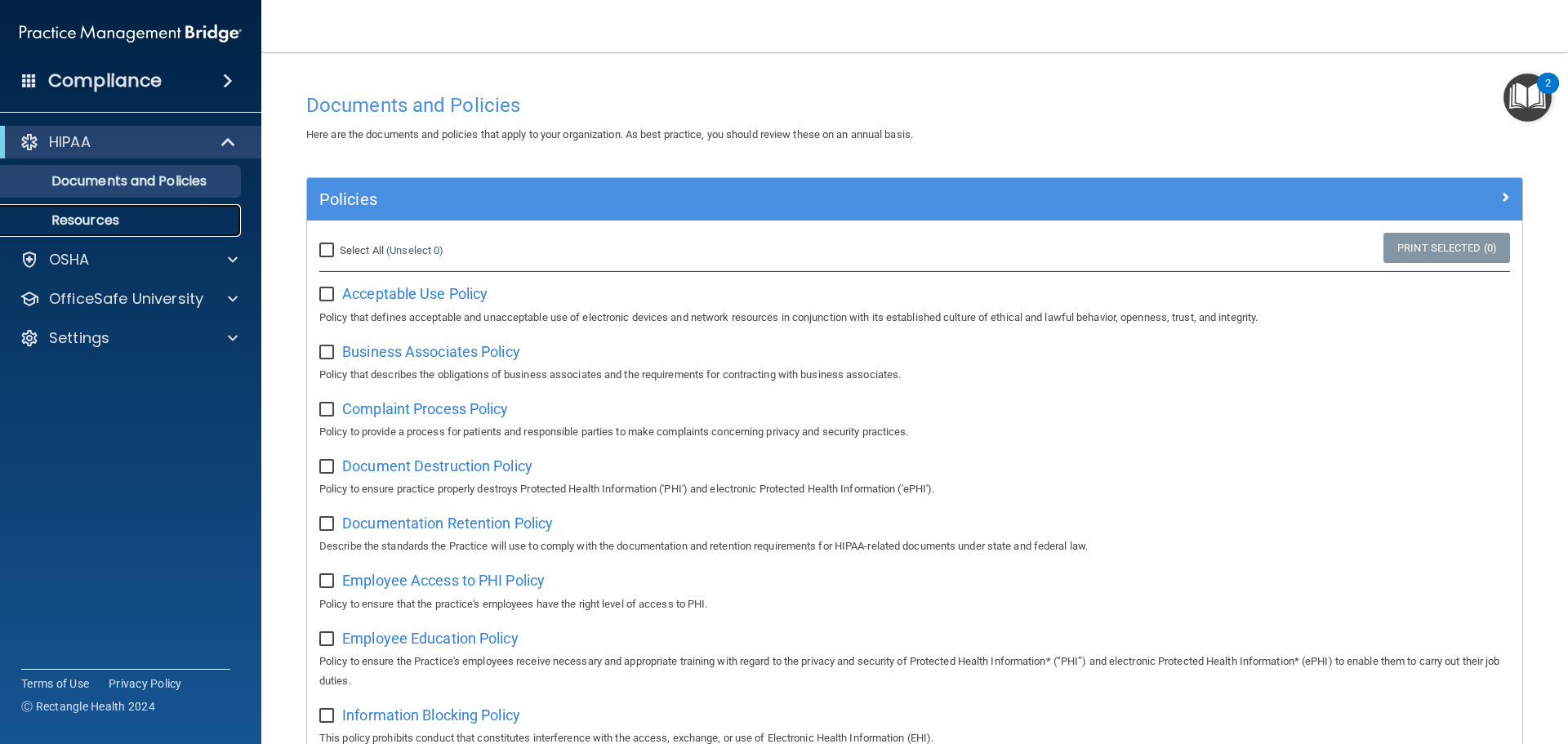
click at [140, 220] on p "Resources" at bounding box center [121, 220] width 223 height 16
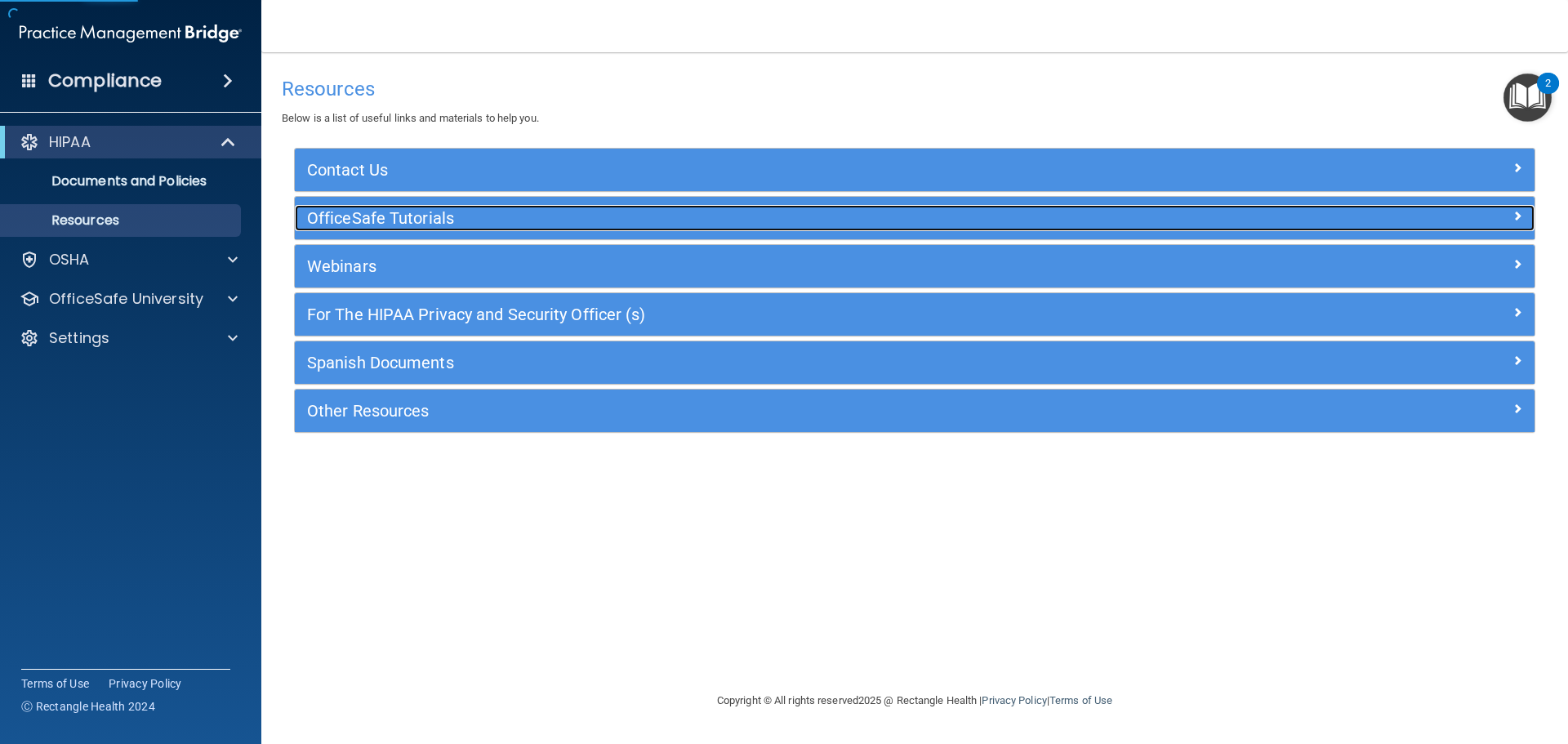
click at [395, 224] on h5 "OfficeSafe Tutorials" at bounding box center [759, 217] width 906 height 18
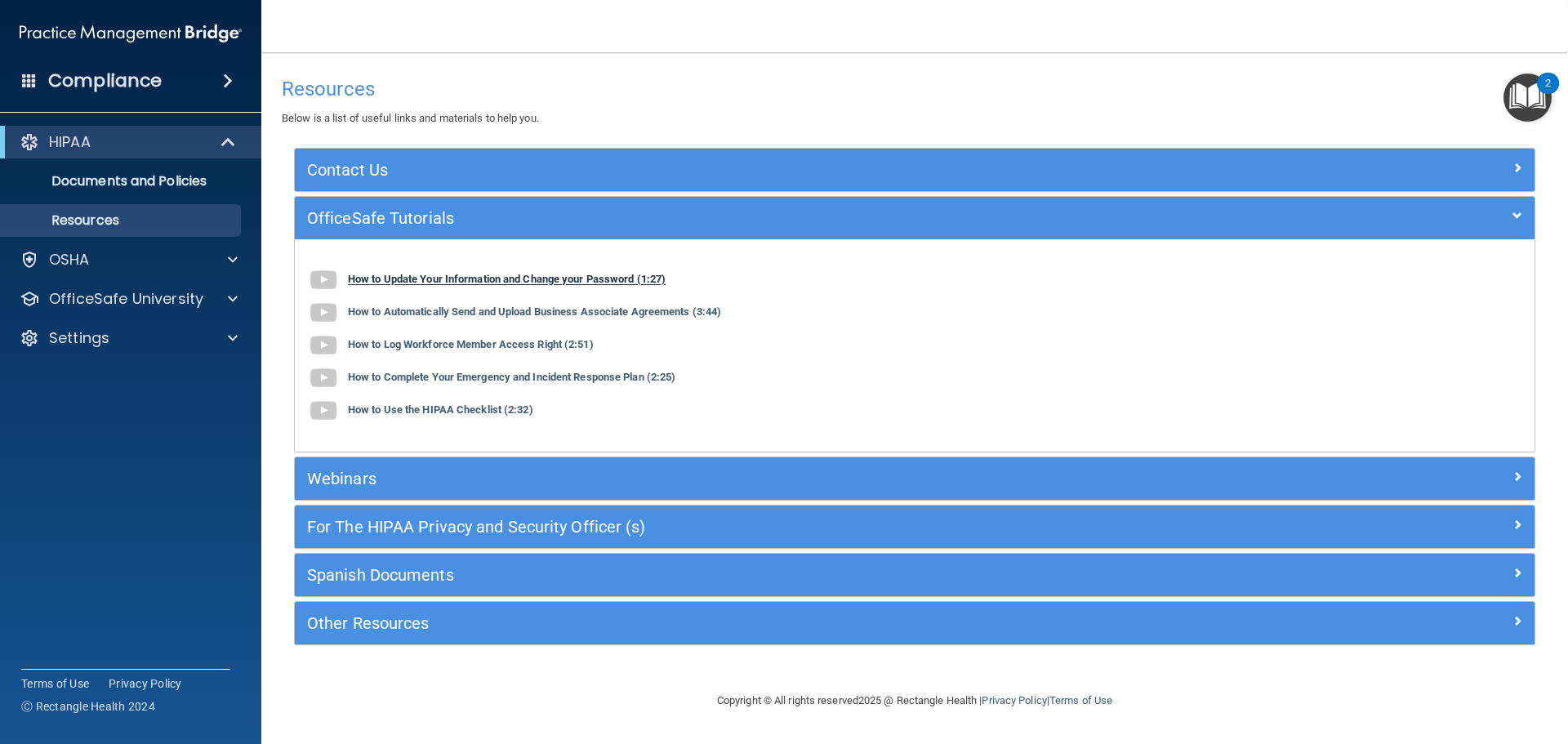
click at [415, 275] on b "How to Update Your Information and Change your Password (1:27)" at bounding box center [507, 279] width 318 height 12
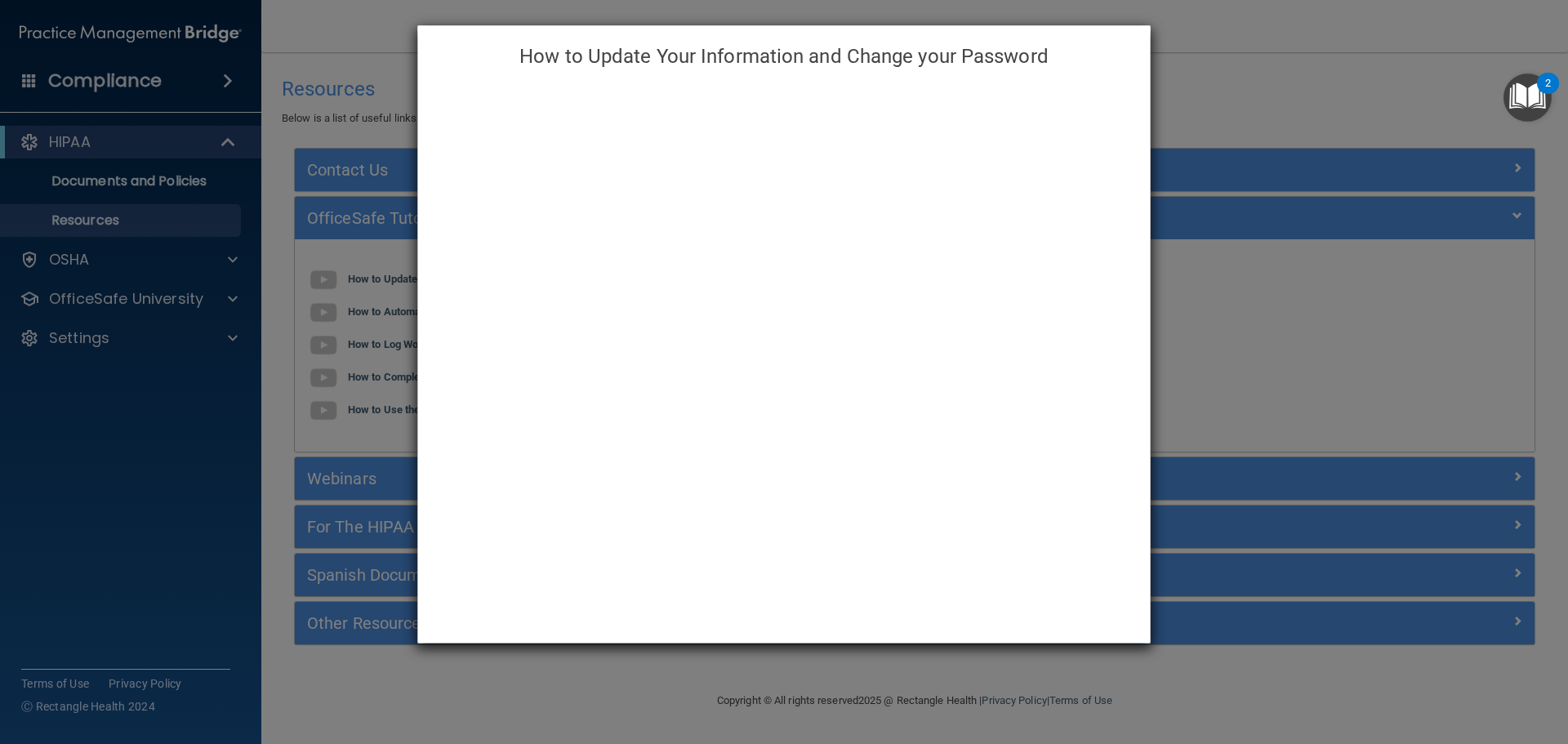
click at [1241, 115] on div "How to Update Your Information and Change your Password" at bounding box center [784, 372] width 1568 height 744
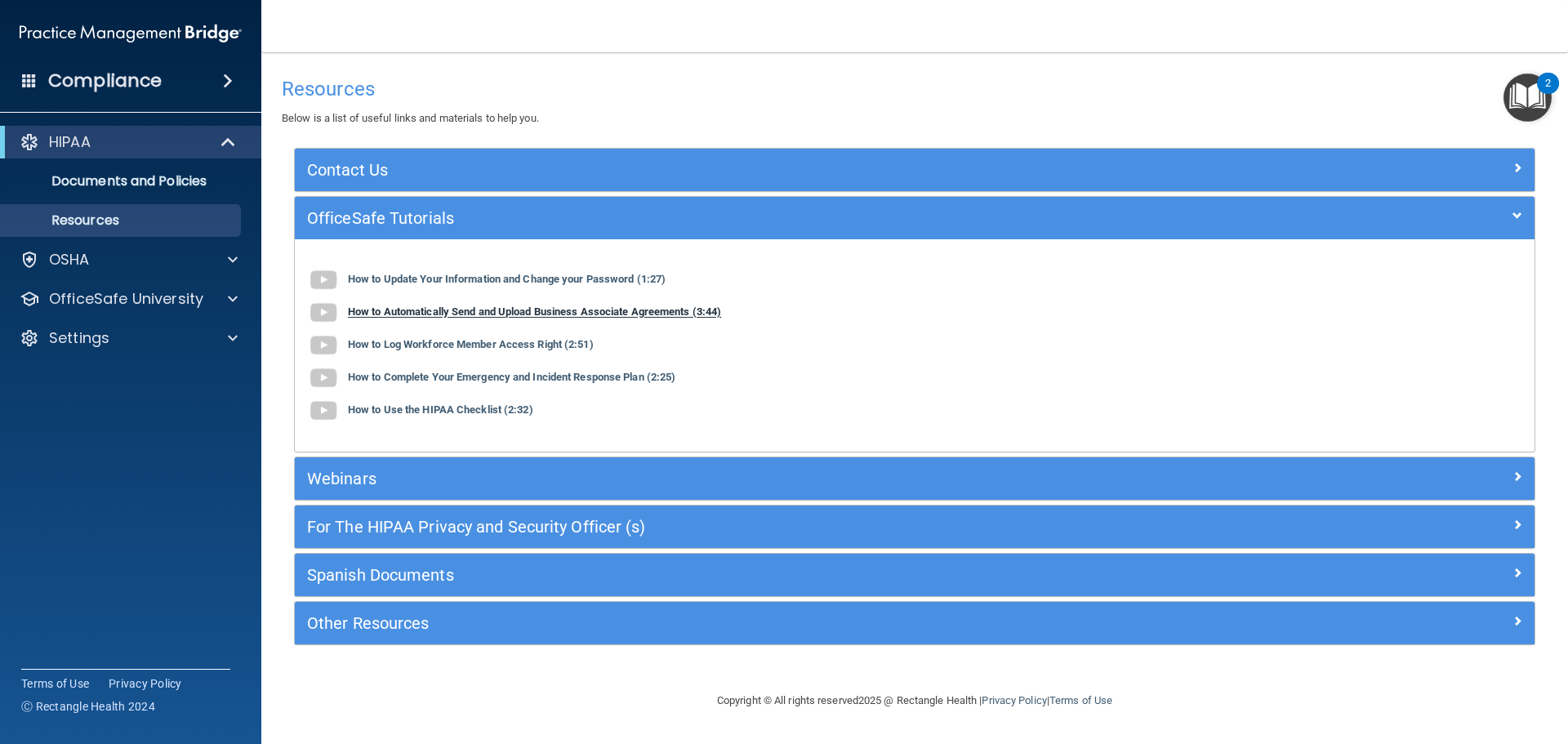
click at [455, 308] on b "How to Automatically Send and Upload Business Associate Agreements (3:44)" at bounding box center [534, 312] width 373 height 12
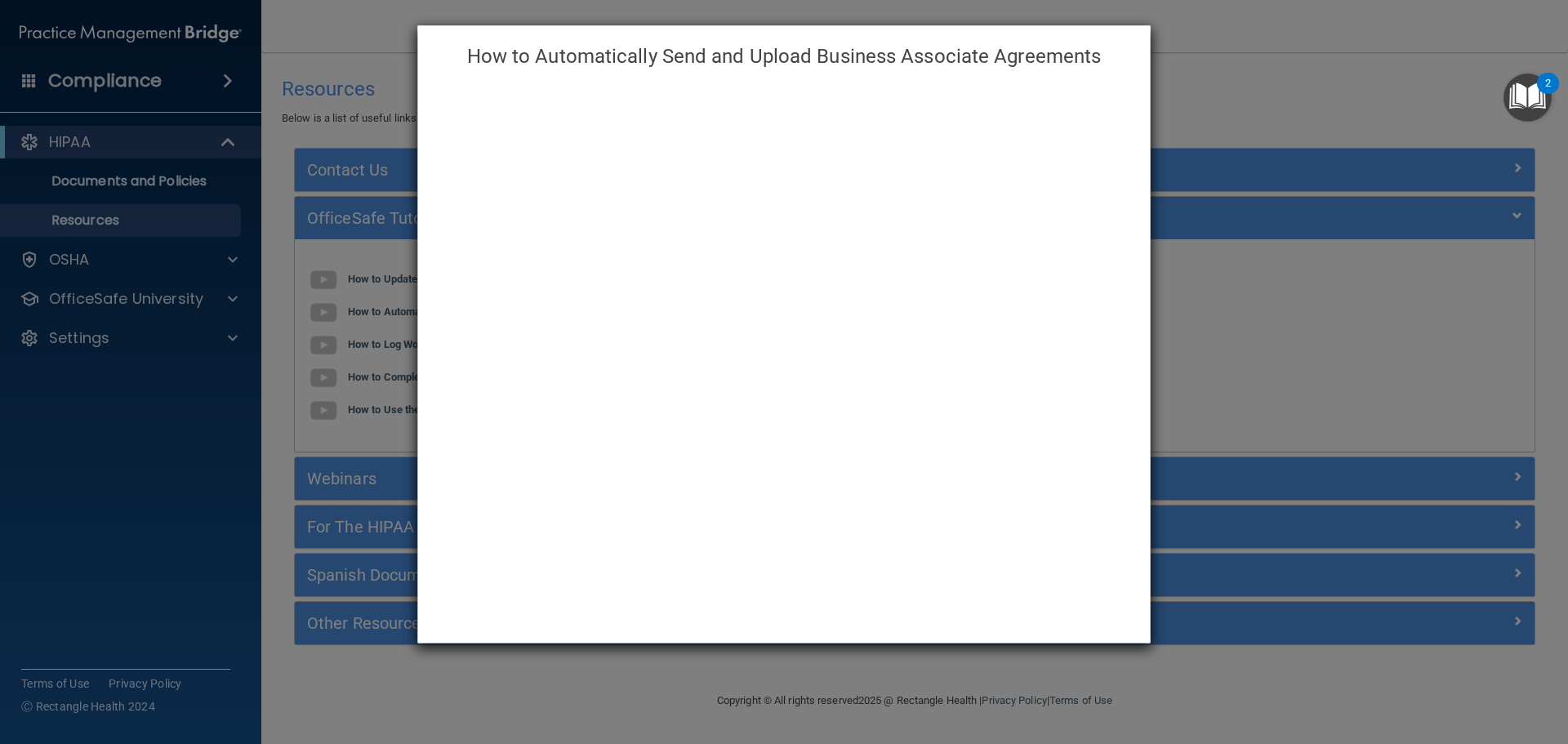
click at [1212, 88] on div "How to Automatically Send and Upload Business Associate Agreements" at bounding box center [784, 372] width 1568 height 744
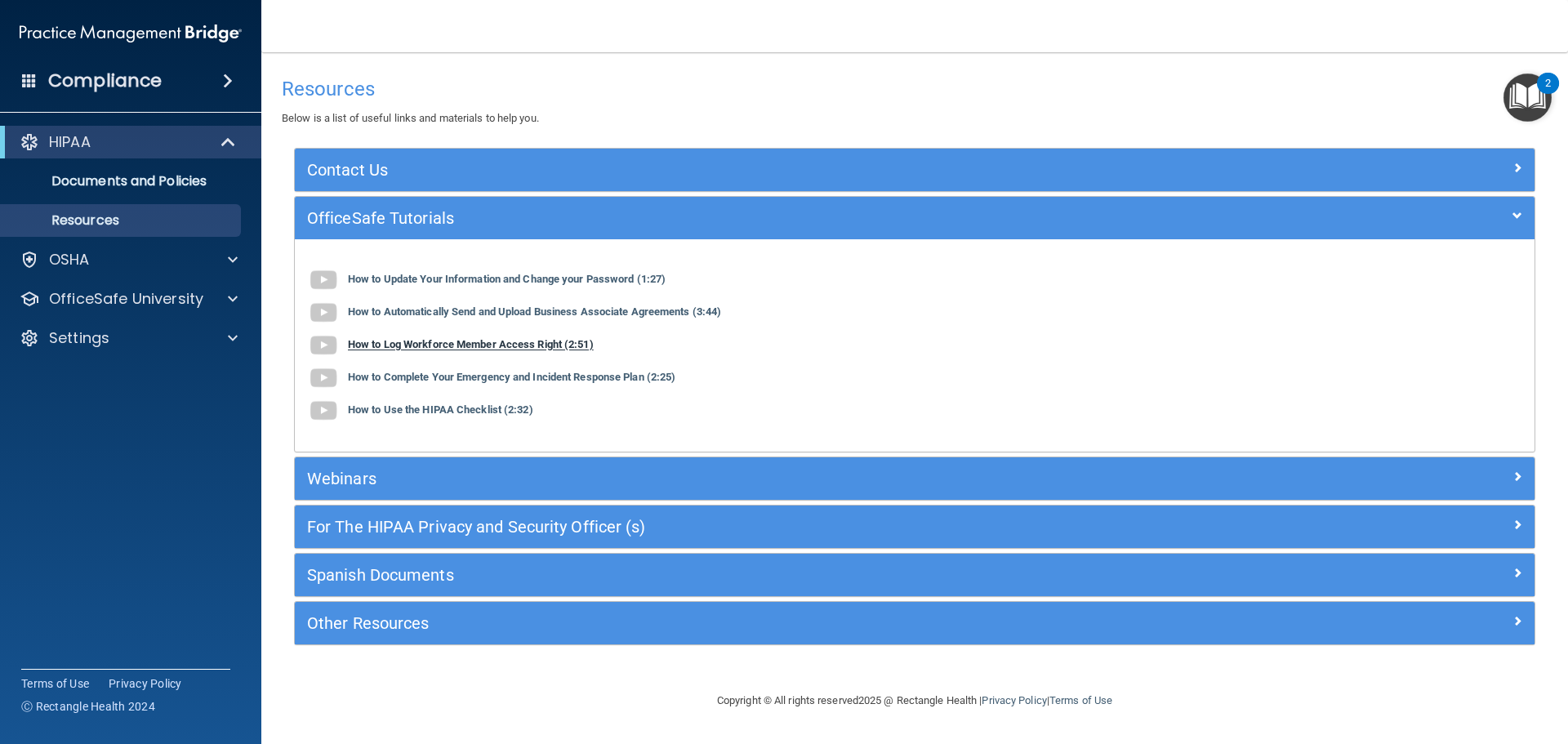
click at [529, 343] on b "How to Log Workforce Member Access Right (2:51)" at bounding box center [470, 344] width 245 height 12
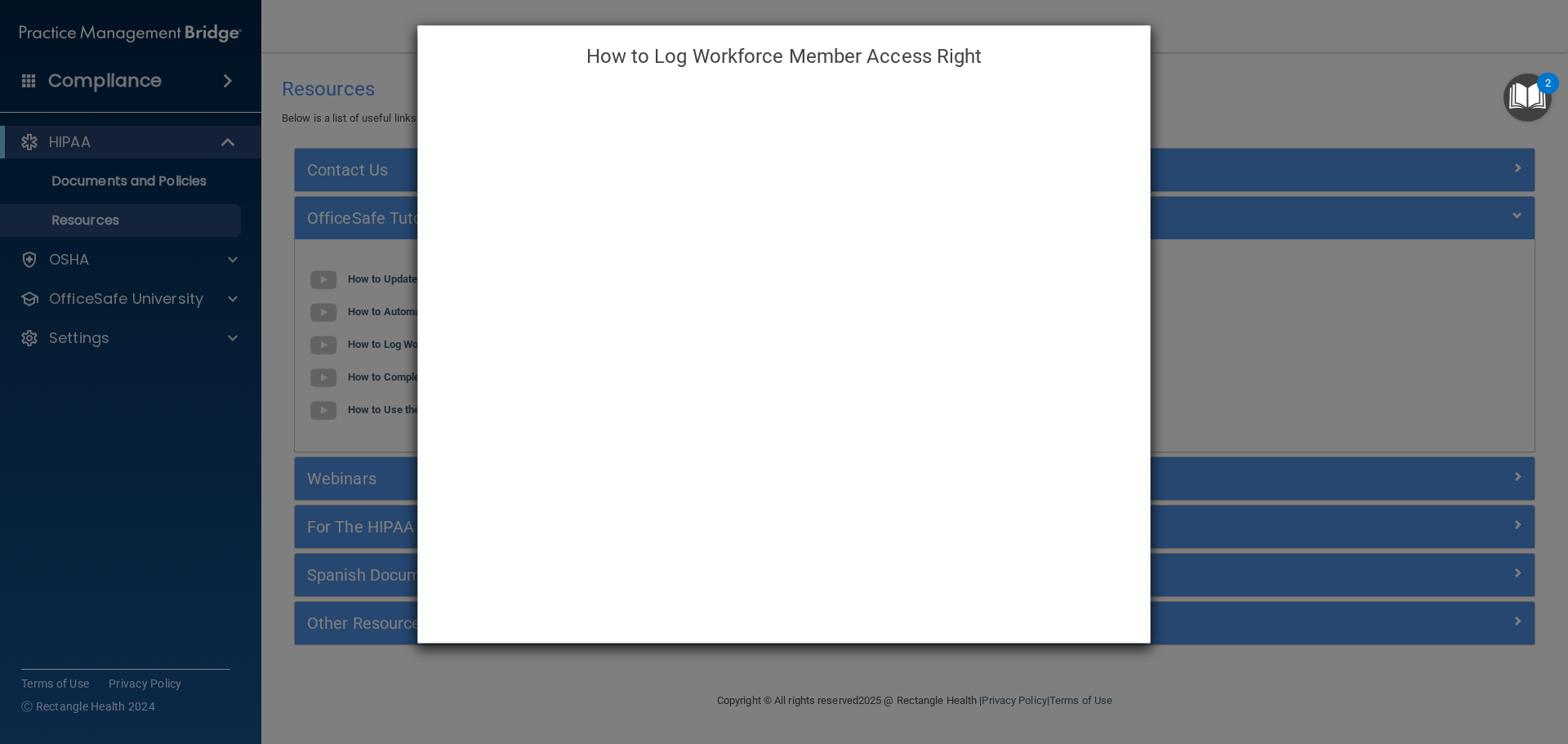
click at [1299, 116] on div "How to Log Workforce Member Access Right" at bounding box center [784, 372] width 1568 height 744
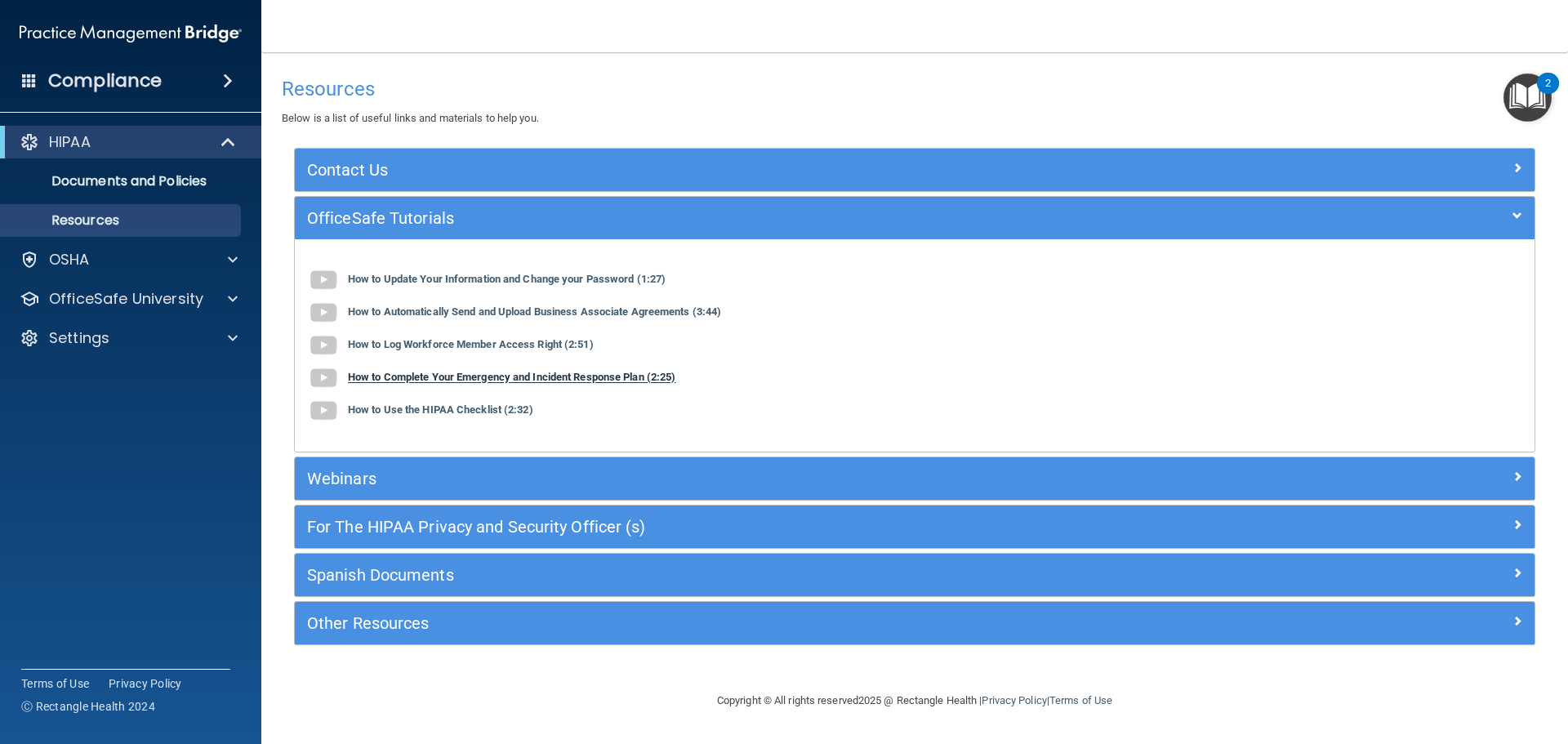
click at [505, 375] on b "How to Complete Your Emergency and Incident Response Plan (2:25)" at bounding box center [512, 377] width 327 height 12
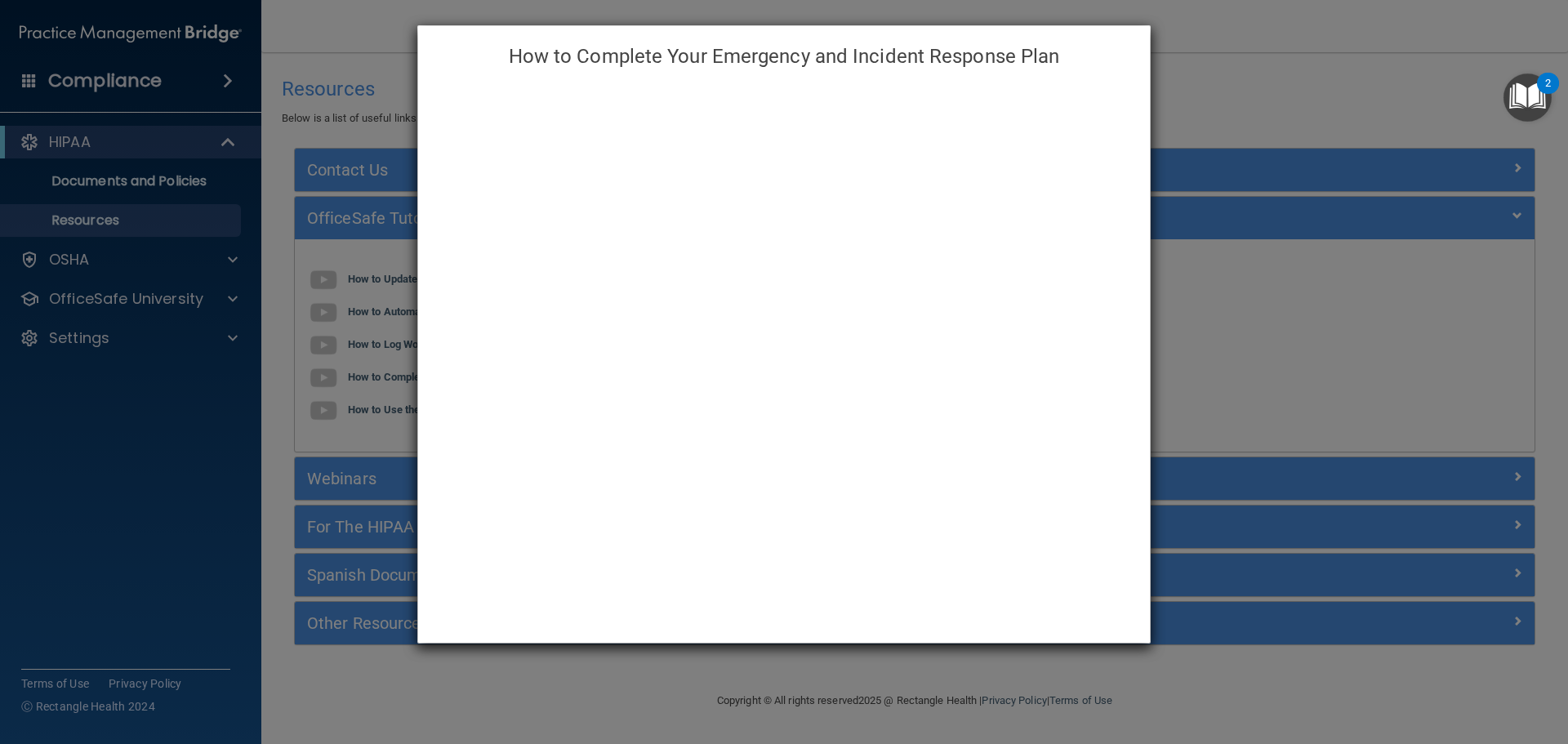
click at [1203, 78] on div "How to Complete Your Emergency and Incident Response Plan" at bounding box center [784, 372] width 1568 height 744
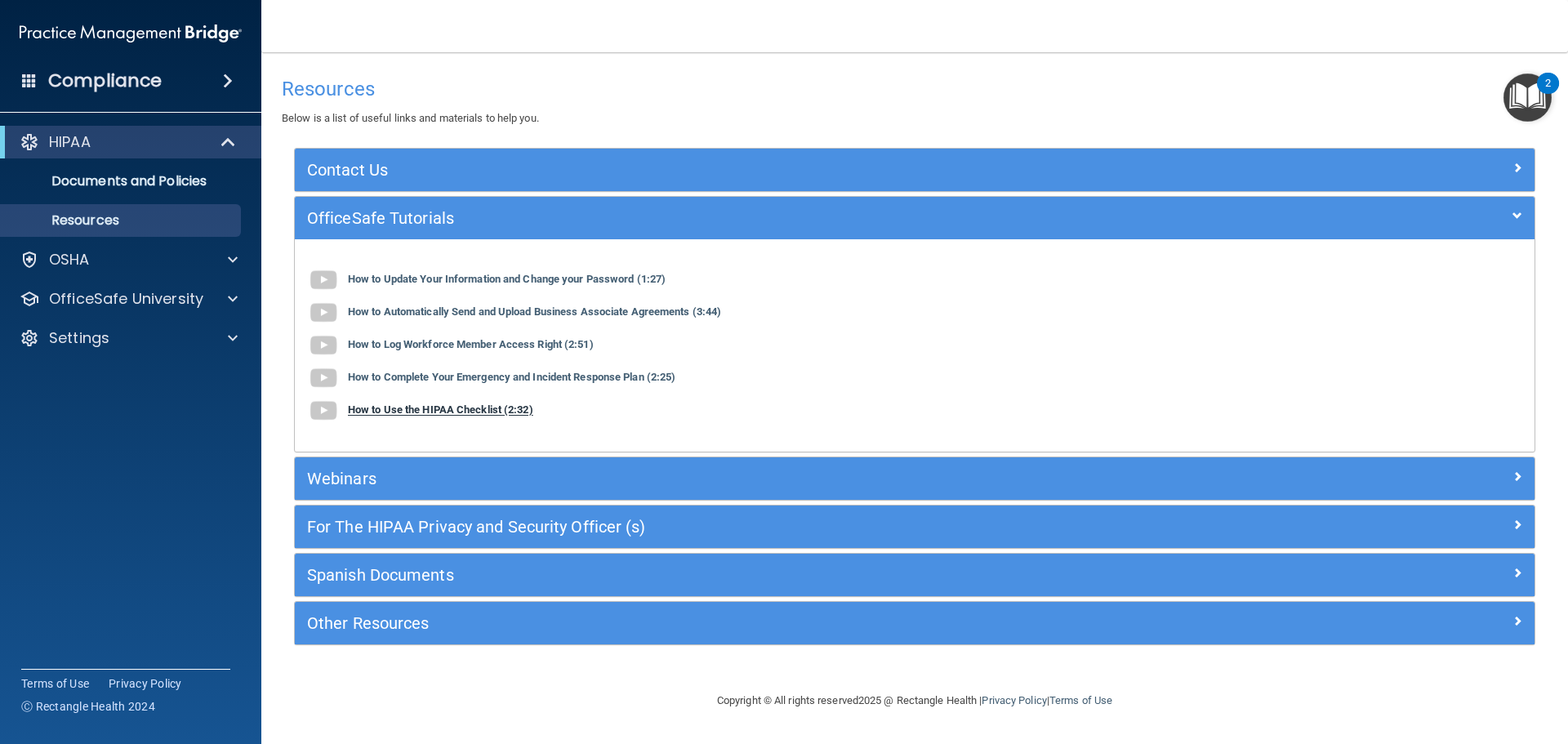
click at [458, 410] on b "How to Use the HIPAA Checklist (2:32)" at bounding box center [440, 410] width 185 height 12
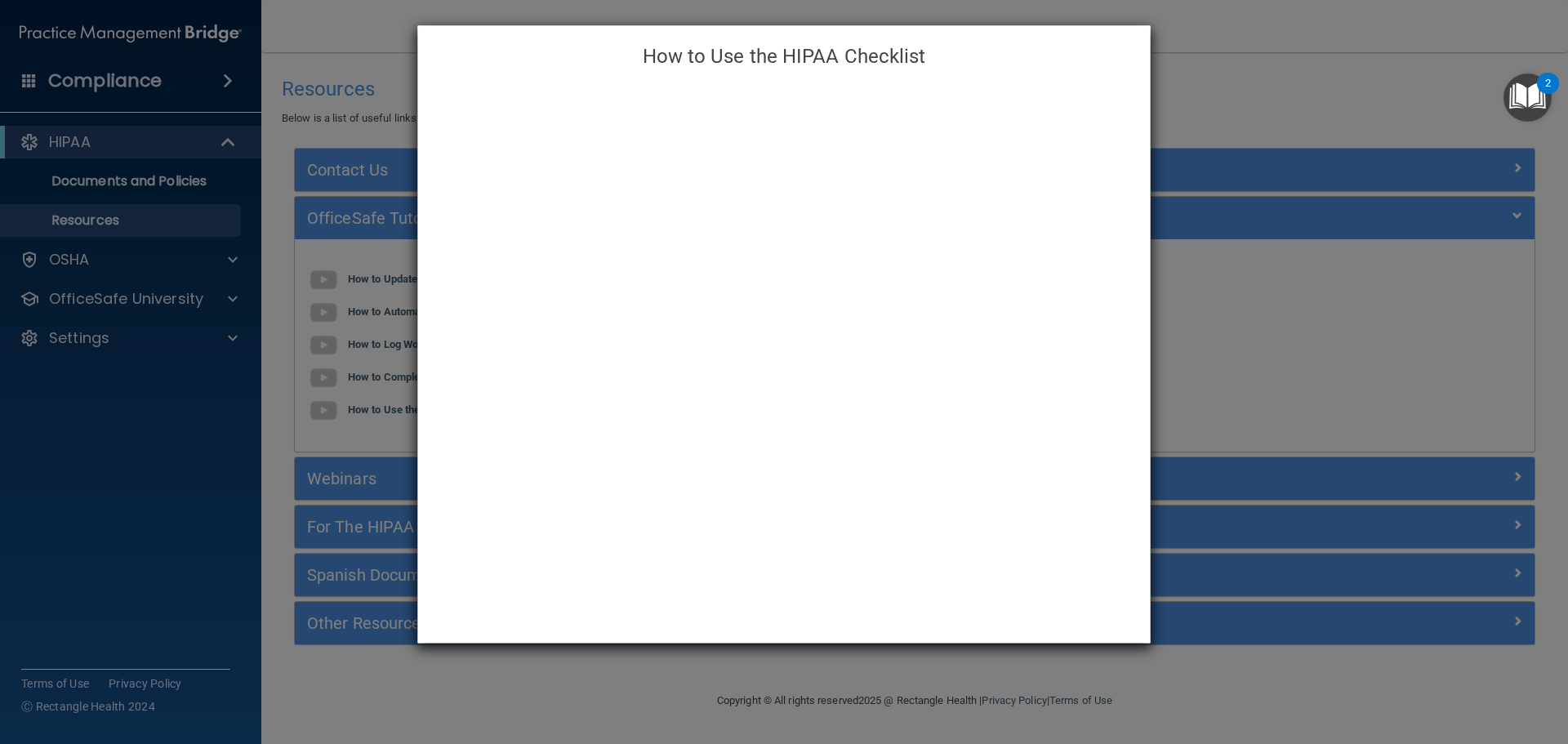
drag, startPoint x: 1428, startPoint y: 67, endPoint x: 1398, endPoint y: 68, distance: 30.0
click at [1426, 67] on div "How to Use the HIPAA Checklist" at bounding box center [784, 372] width 1568 height 744
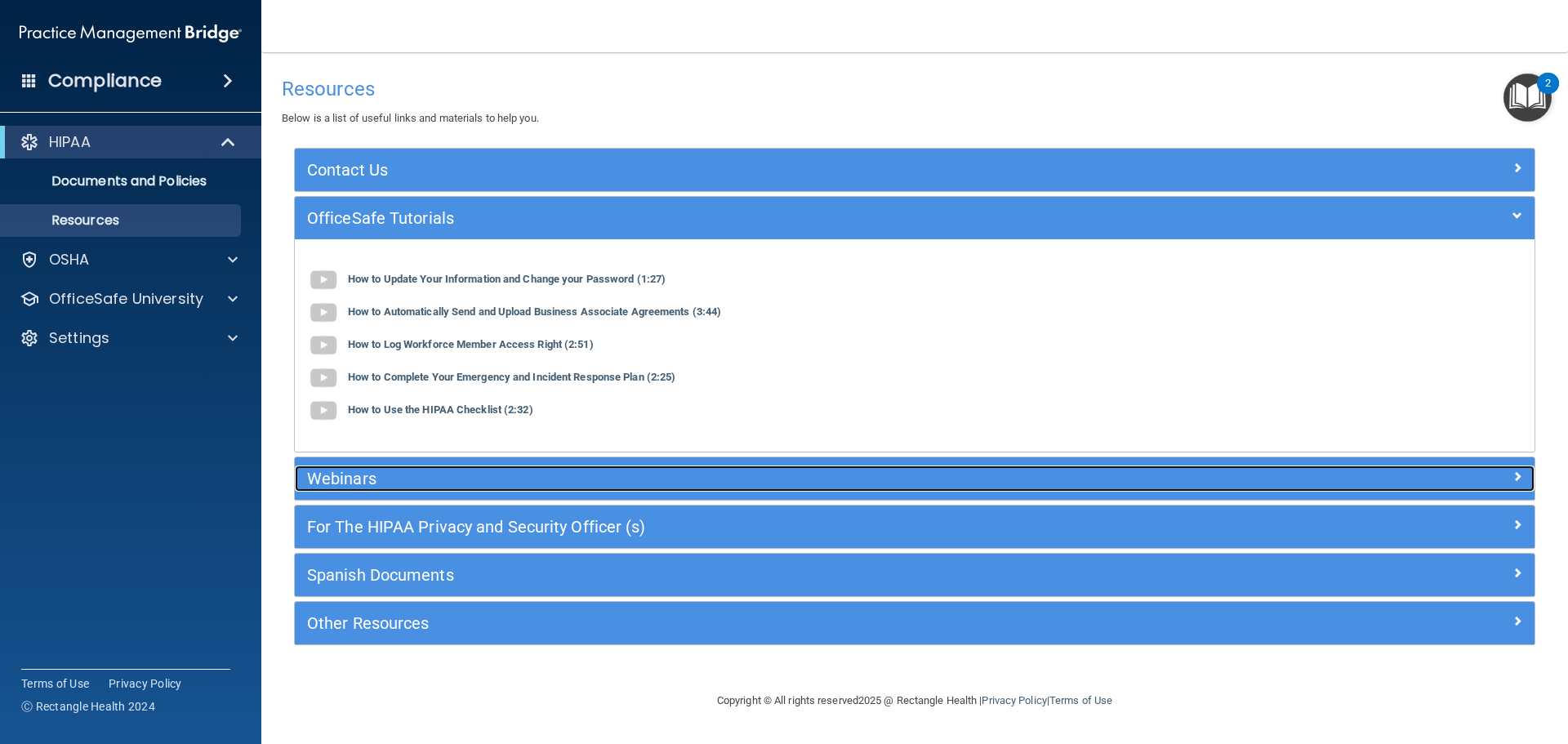
click at [455, 471] on h5 "Webinars" at bounding box center [759, 478] width 906 height 18
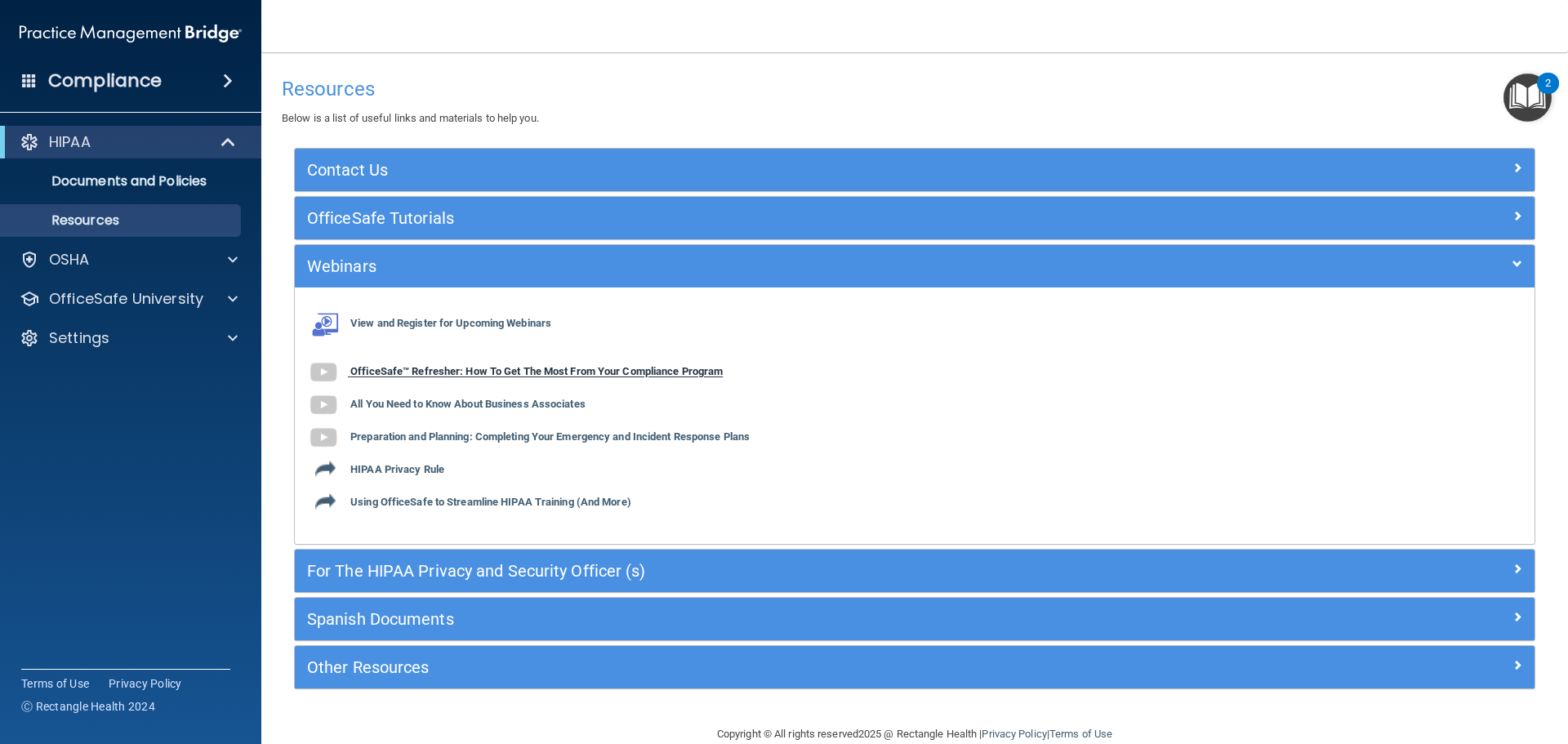
click at [453, 374] on b "OfficeSafe™ Refresher: How To Get The Most From Your Compliance Program" at bounding box center [536, 372] width 372 height 12
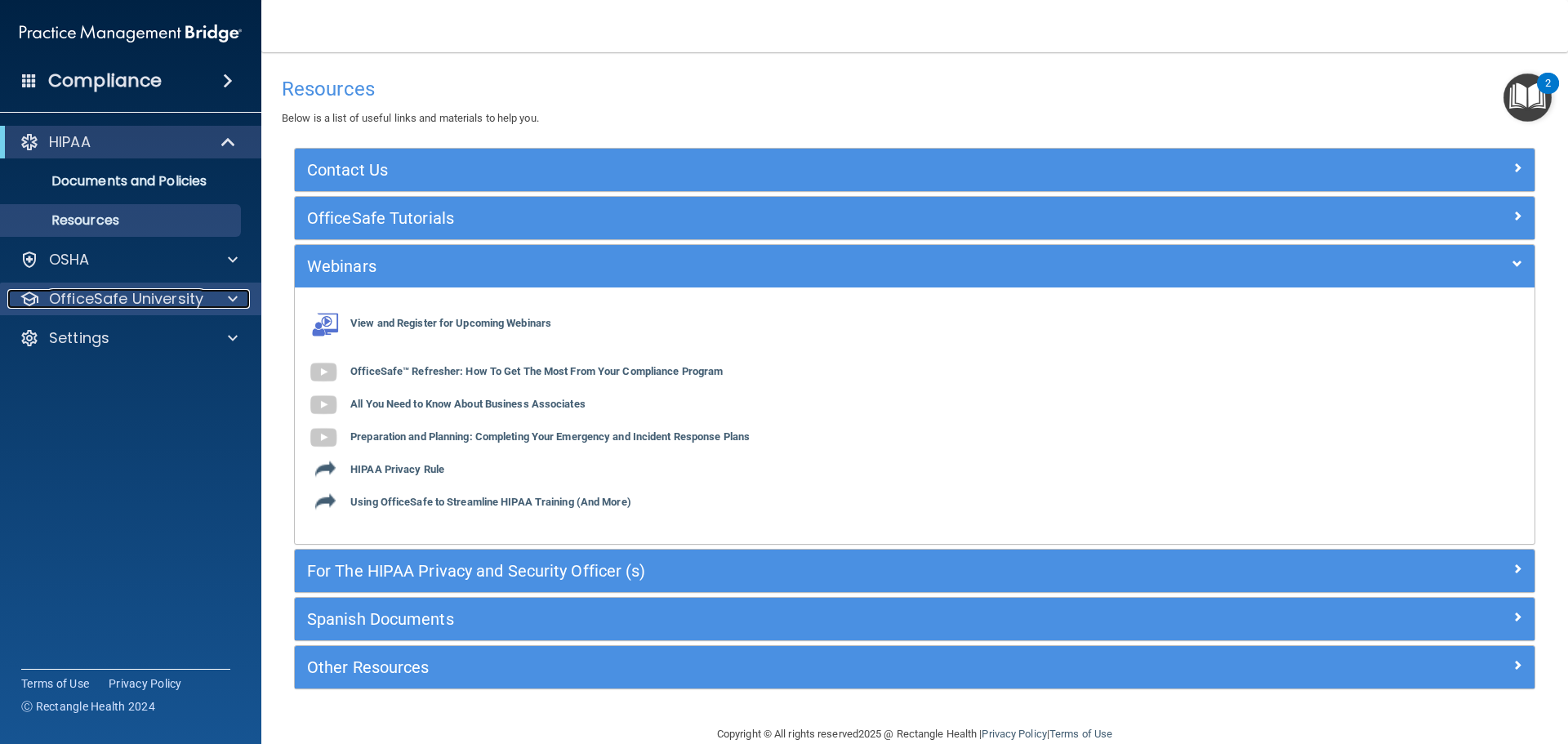
click at [160, 306] on p "OfficeSafe University" at bounding box center [126, 298] width 154 height 20
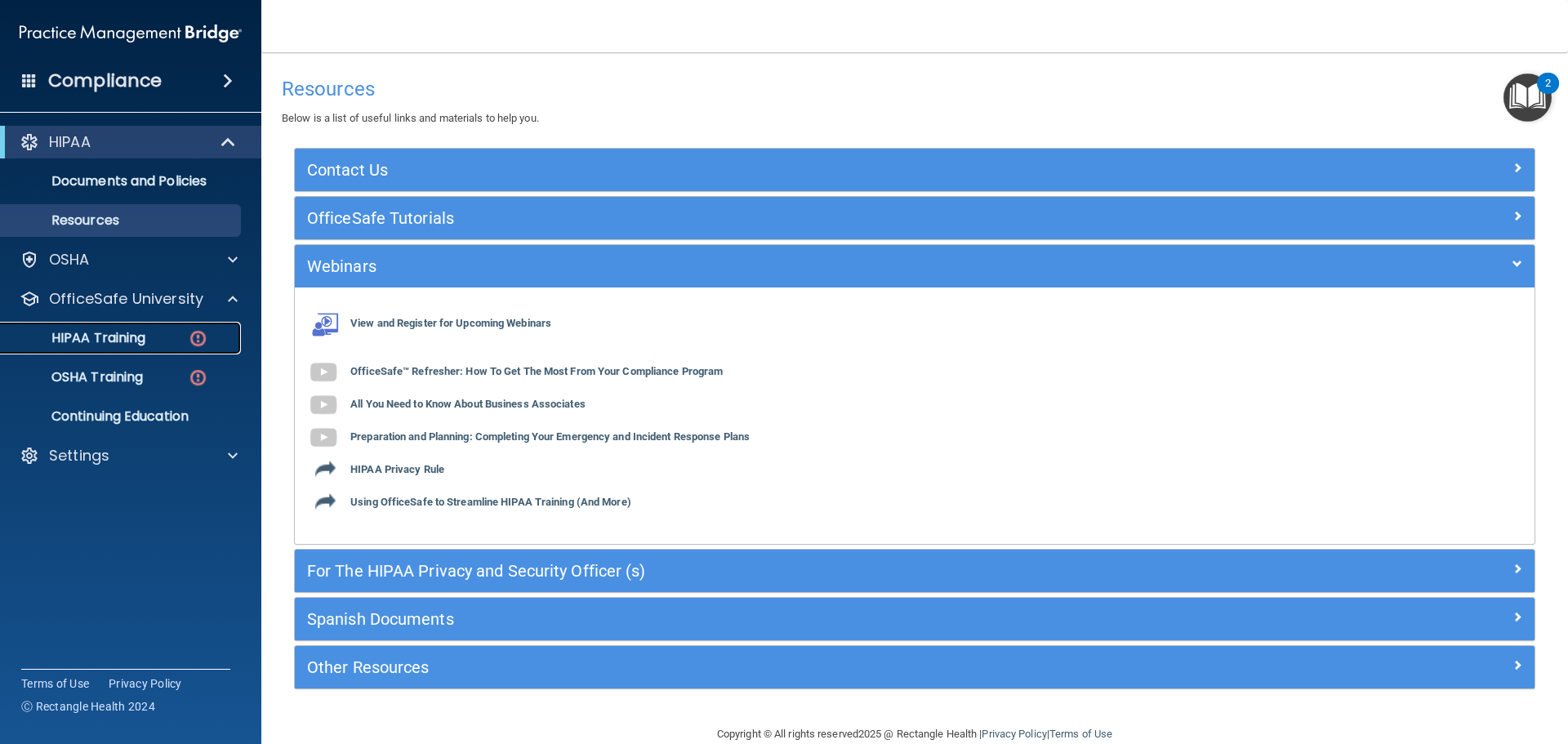
click at [129, 338] on p "HIPAA Training" at bounding box center [77, 338] width 135 height 16
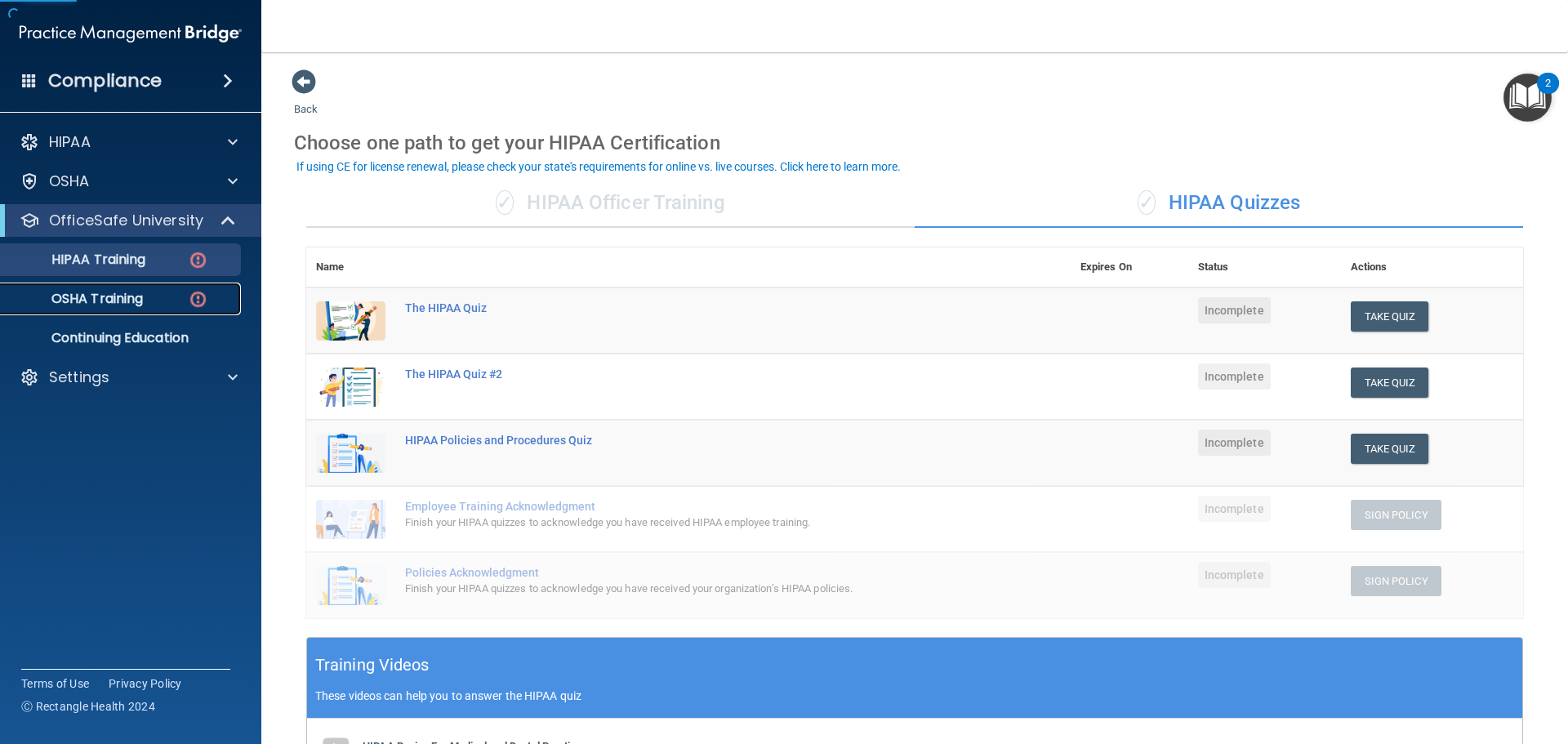
click at [121, 305] on p "OSHA Training" at bounding box center [76, 298] width 133 height 16
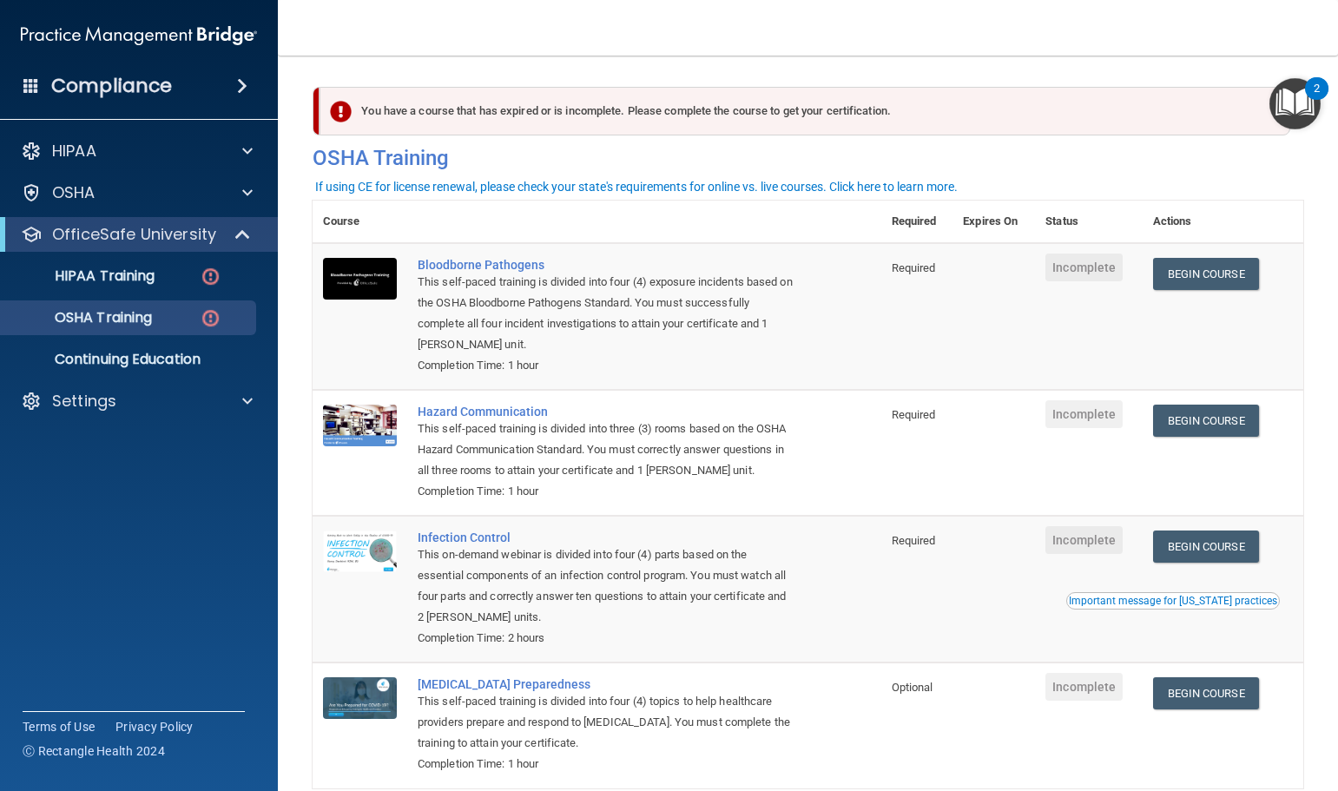
click at [1304, 37] on nav "Toggle navigation Adrianna Brackman adrianna.brackman@omsp.com Manage My Enterp…" at bounding box center [808, 28] width 1060 height 56
